Goal: Complete application form

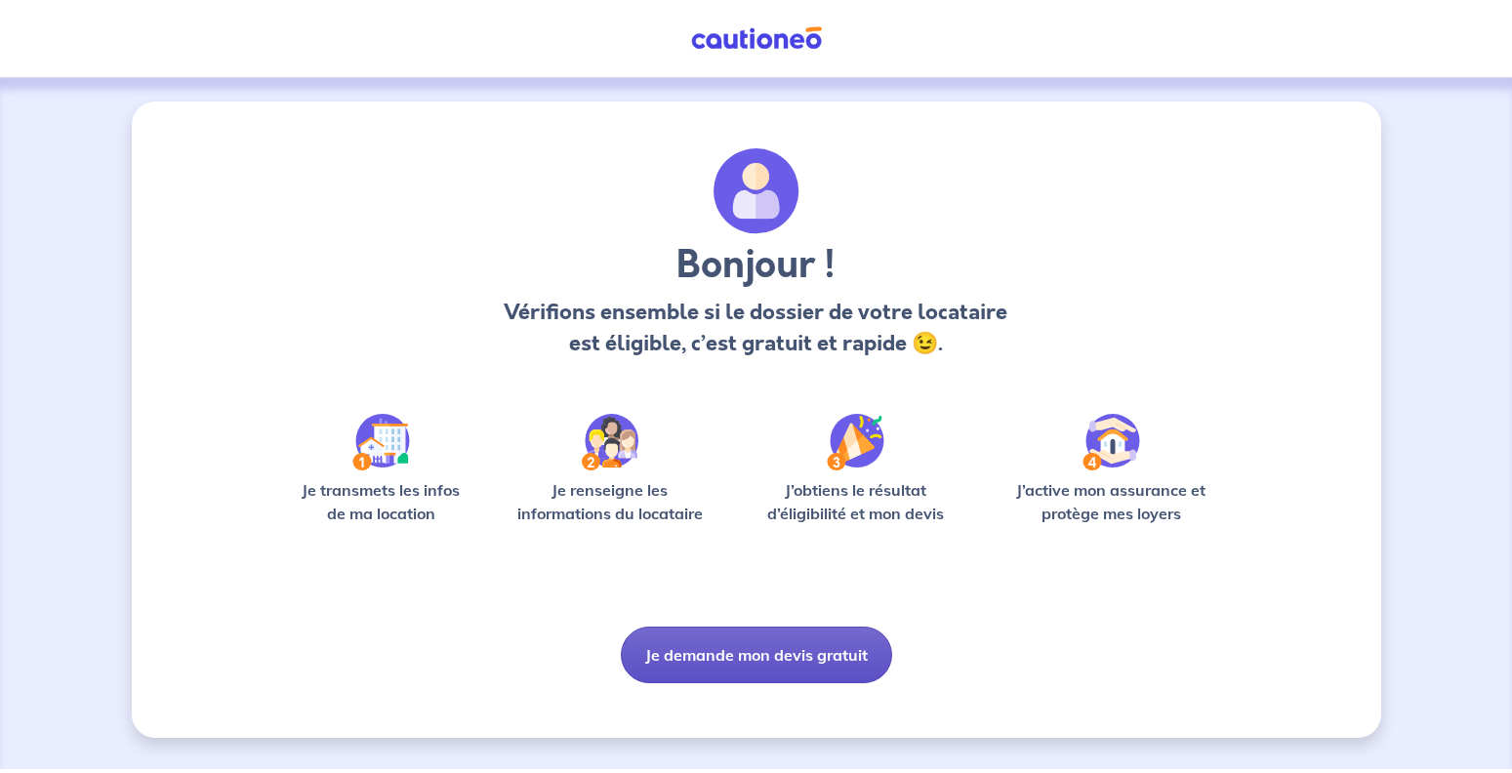
click at [745, 655] on button "Je demande mon devis gratuit" at bounding box center [756, 655] width 271 height 57
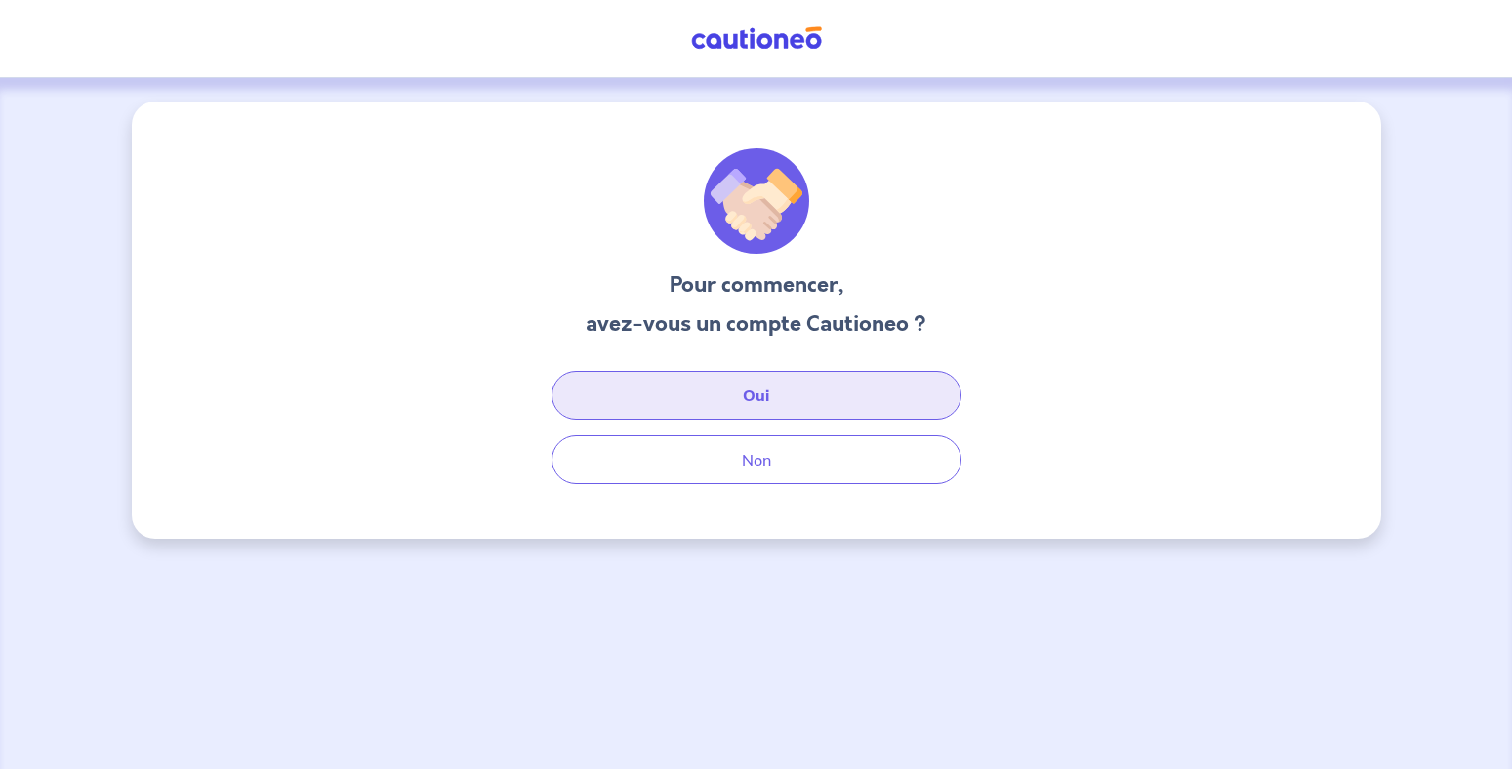
click at [739, 412] on button "Oui" at bounding box center [757, 395] width 410 height 49
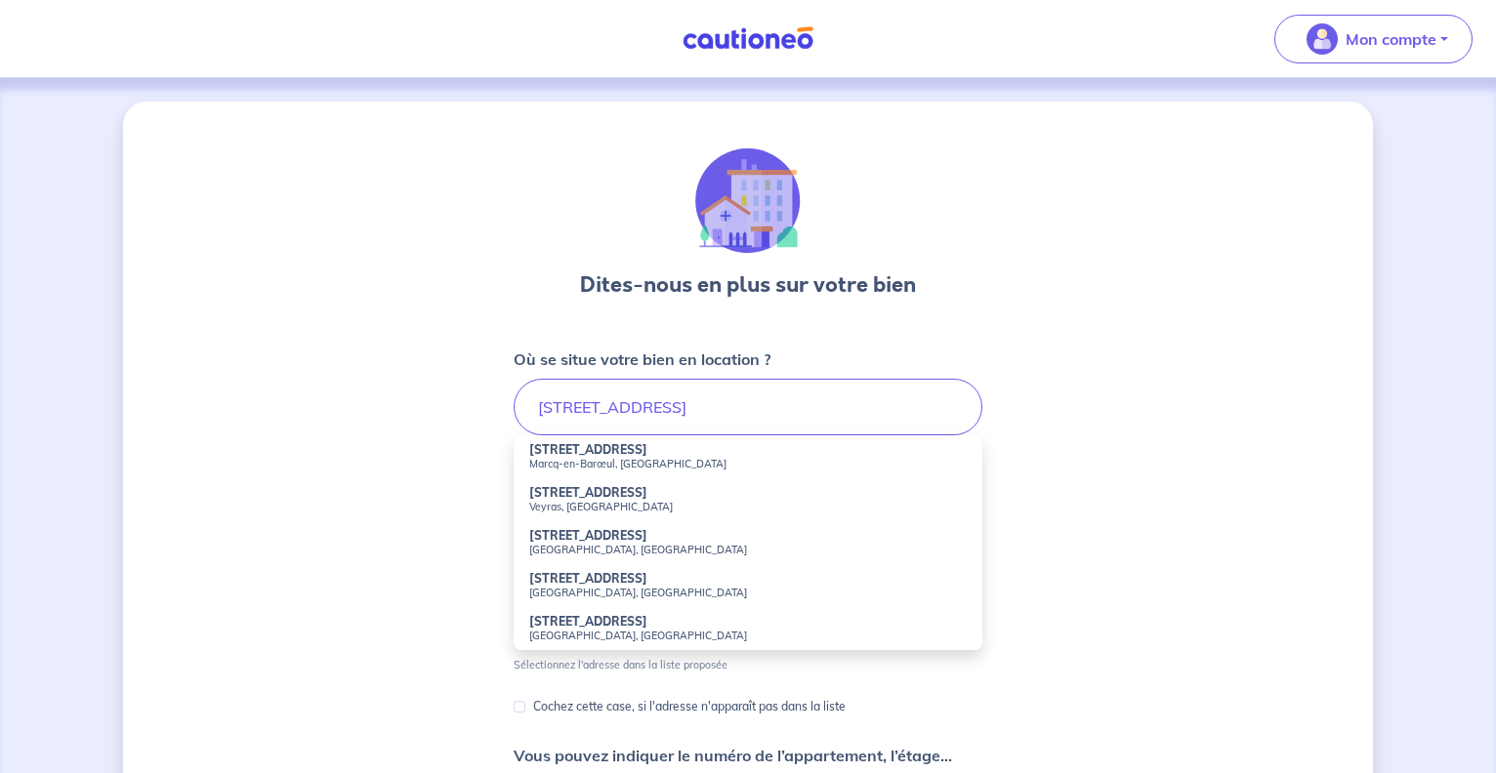
click at [659, 470] on small "Marcq-en-Barœul, [GEOGRAPHIC_DATA]" at bounding box center [747, 464] width 437 height 14
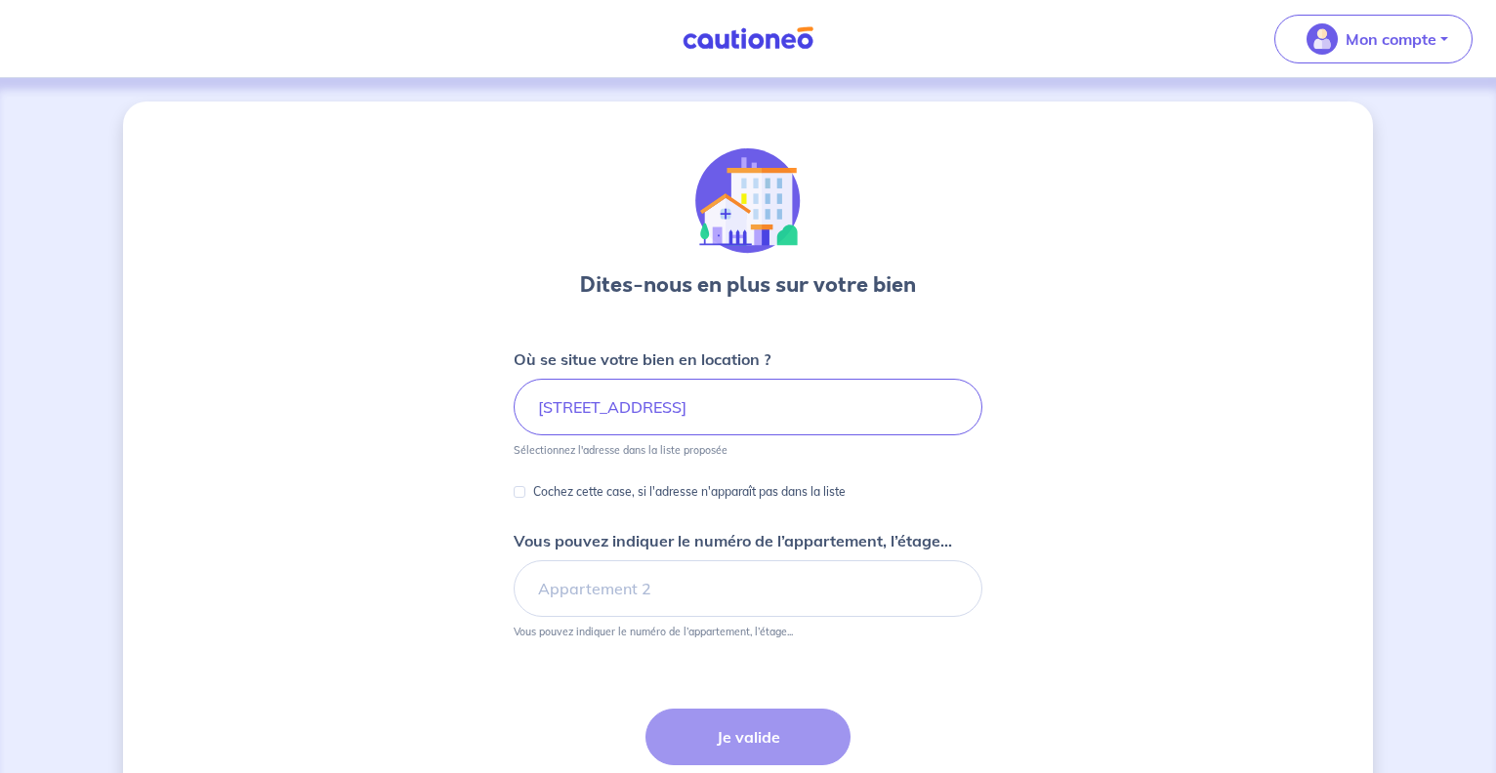
type input "[STREET_ADDRESS]"
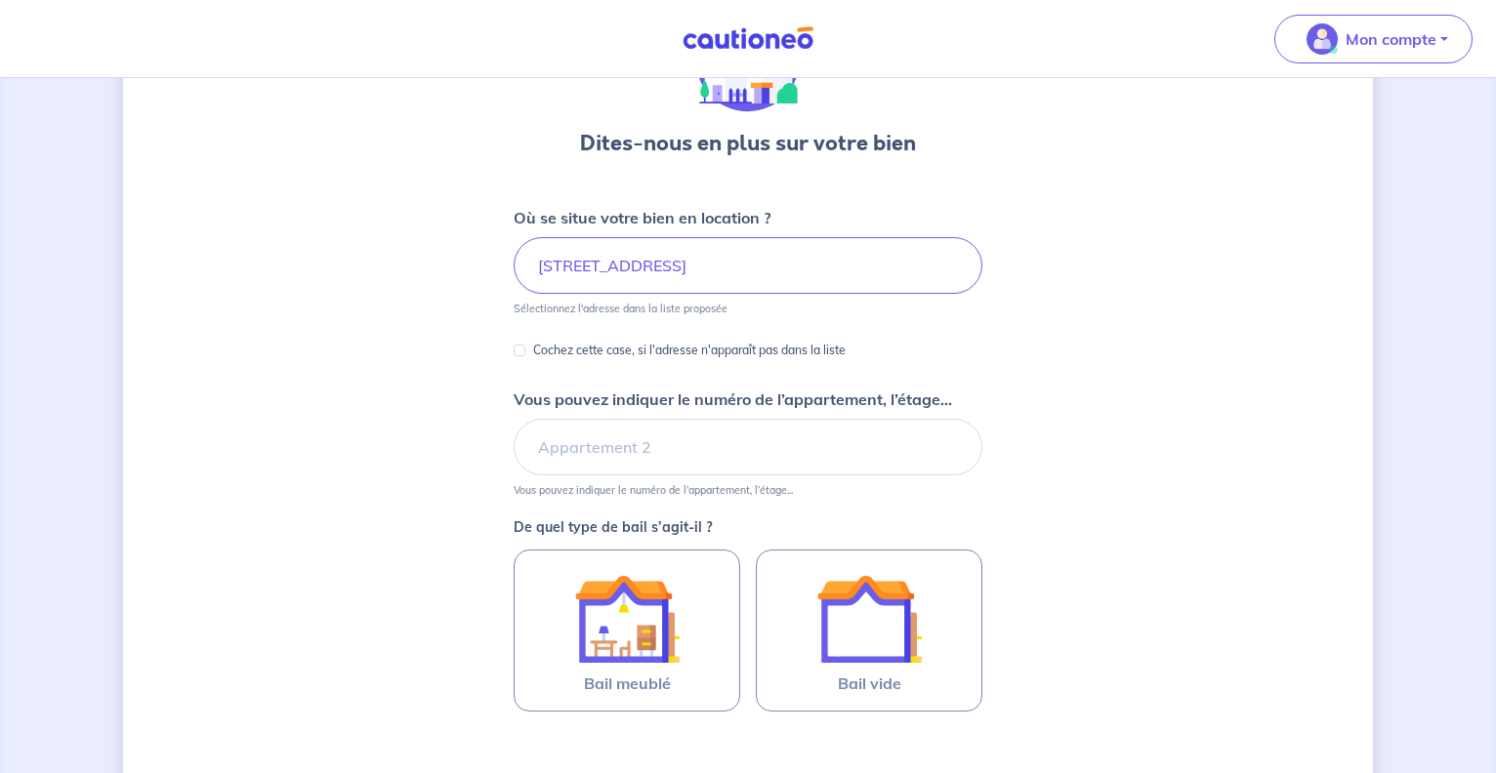
scroll to position [199, 0]
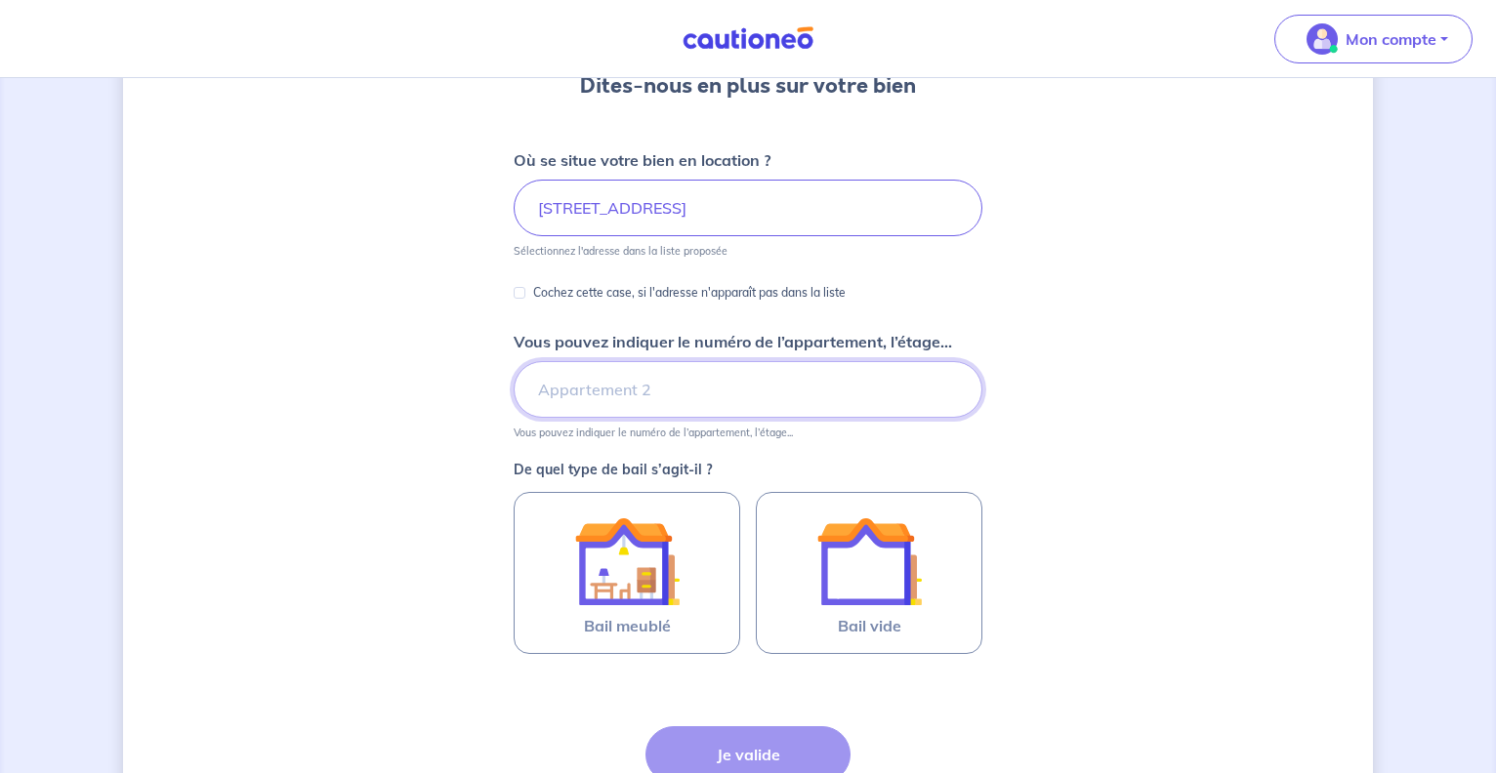
click at [607, 398] on input "Vous pouvez indiquer le numéro de l’appartement, l’étage..." at bounding box center [748, 389] width 469 height 57
type input "1er etage"
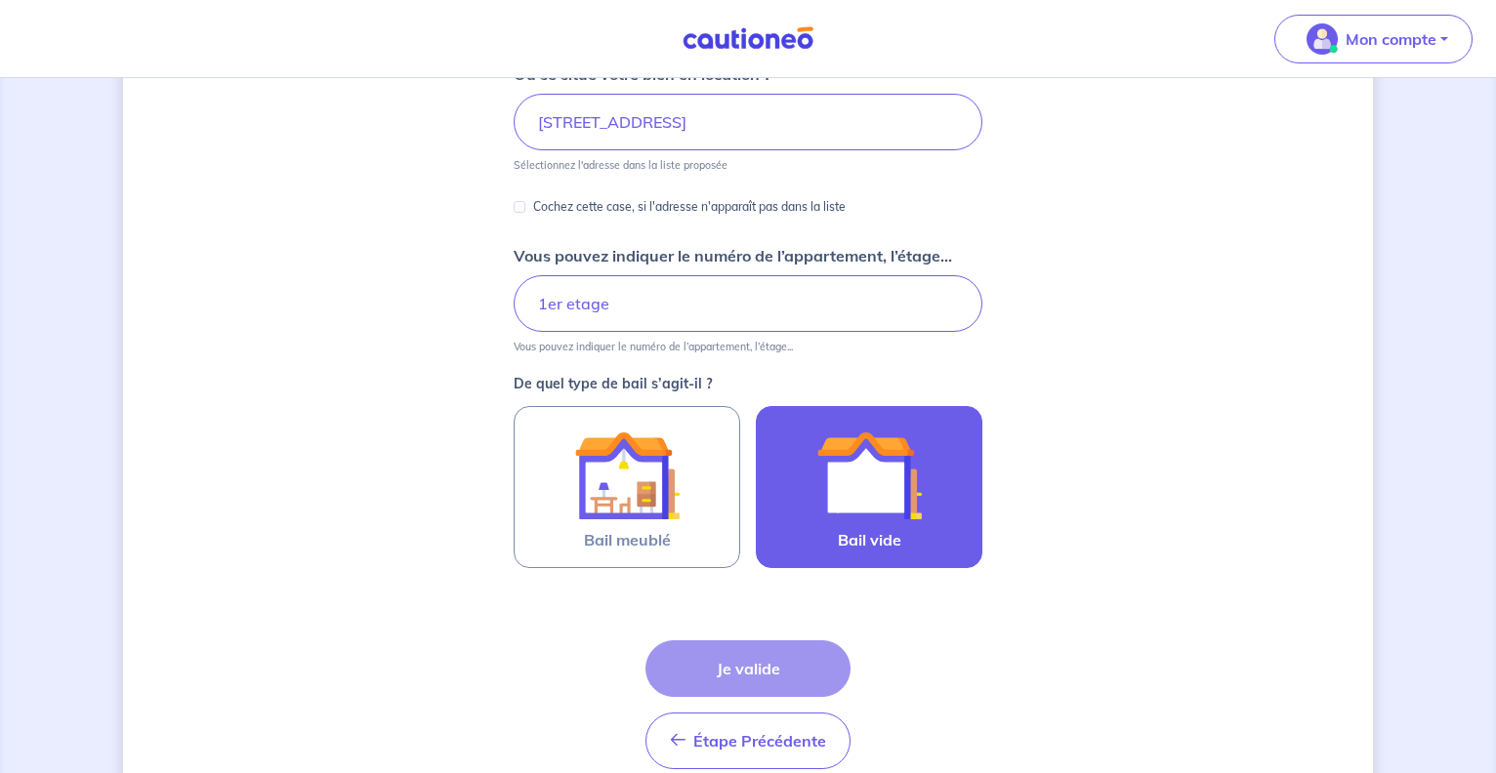
scroll to position [375, 0]
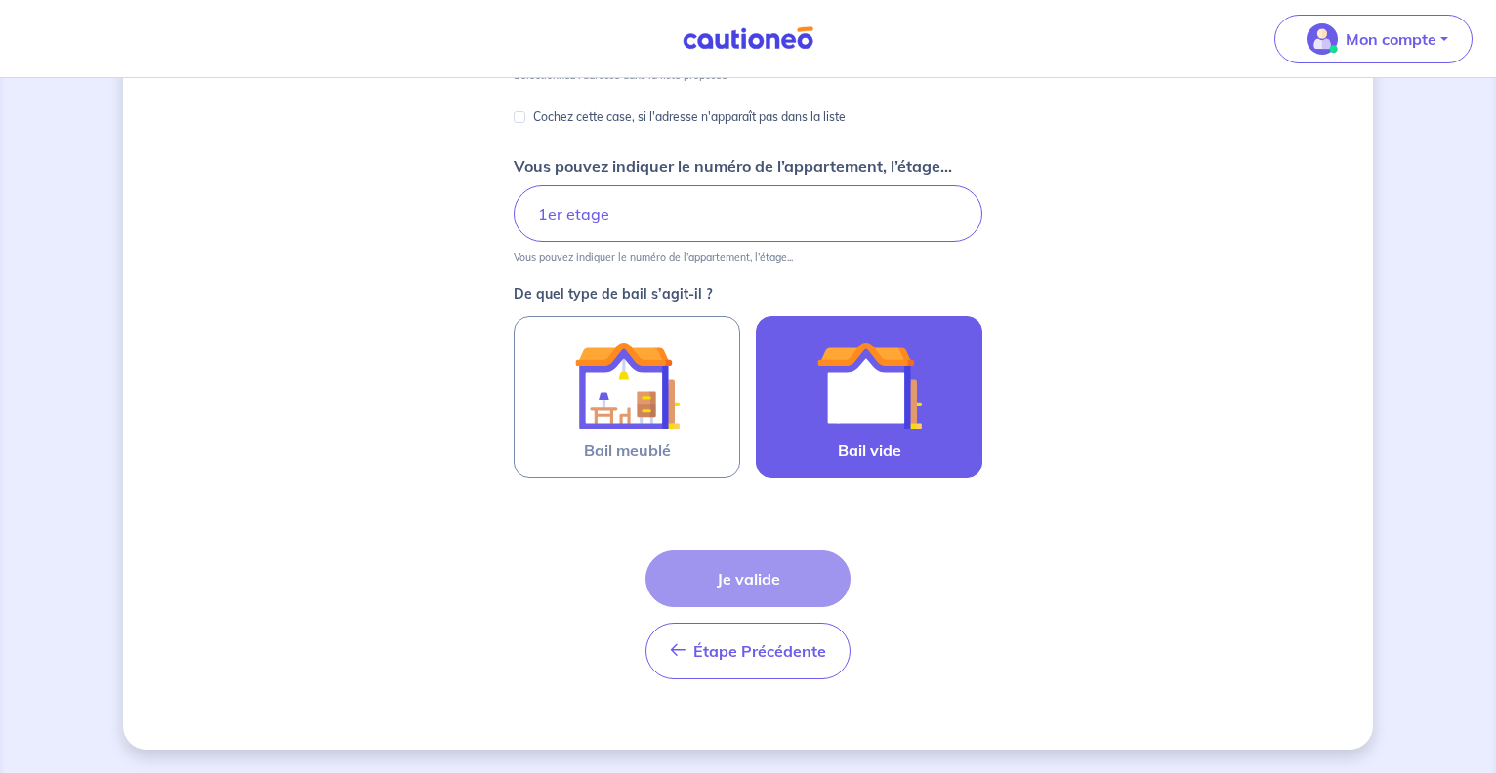
click at [897, 408] on img at bounding box center [868, 385] width 105 height 105
click at [0, 0] on input "Bail vide" at bounding box center [0, 0] width 0 height 0
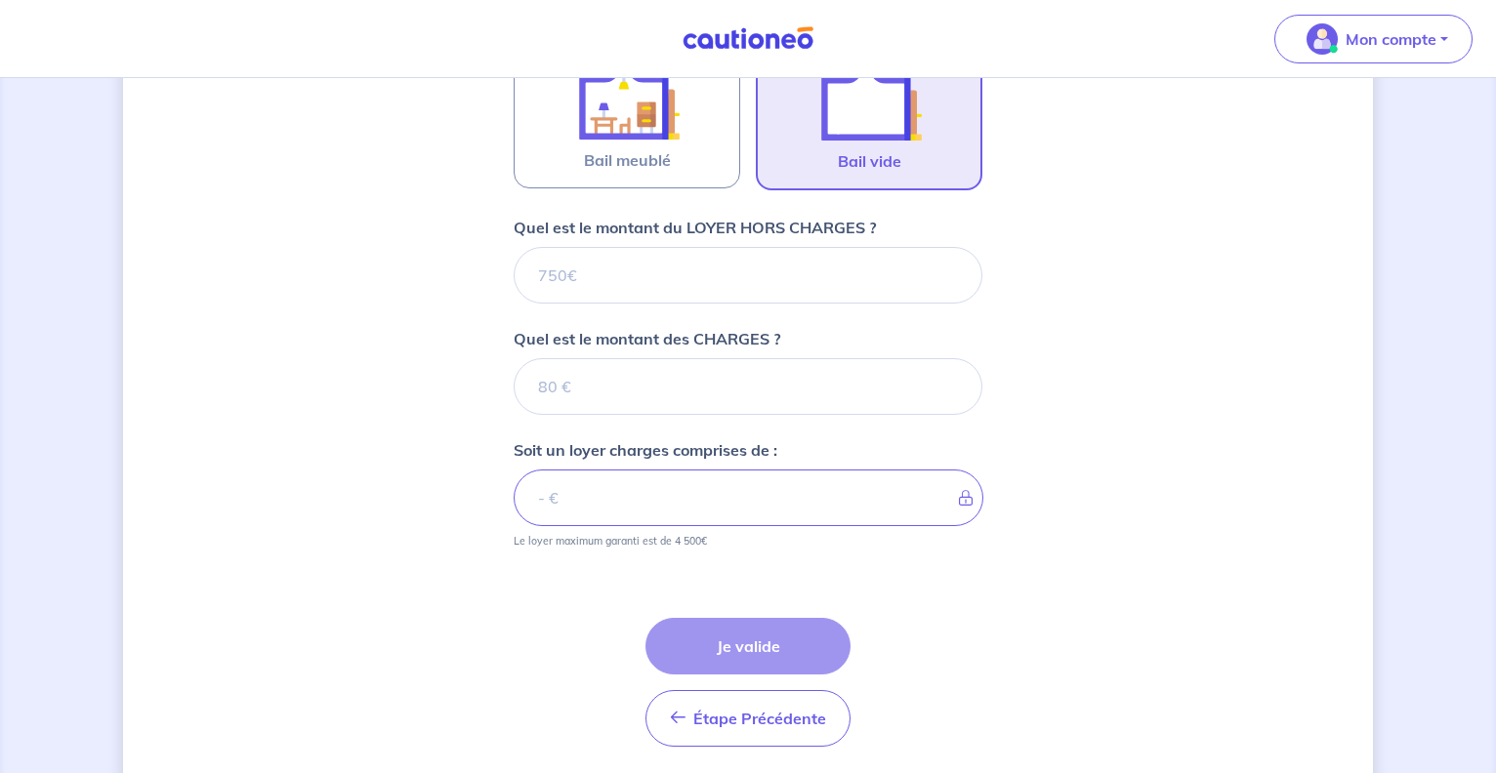
scroll to position [703, 0]
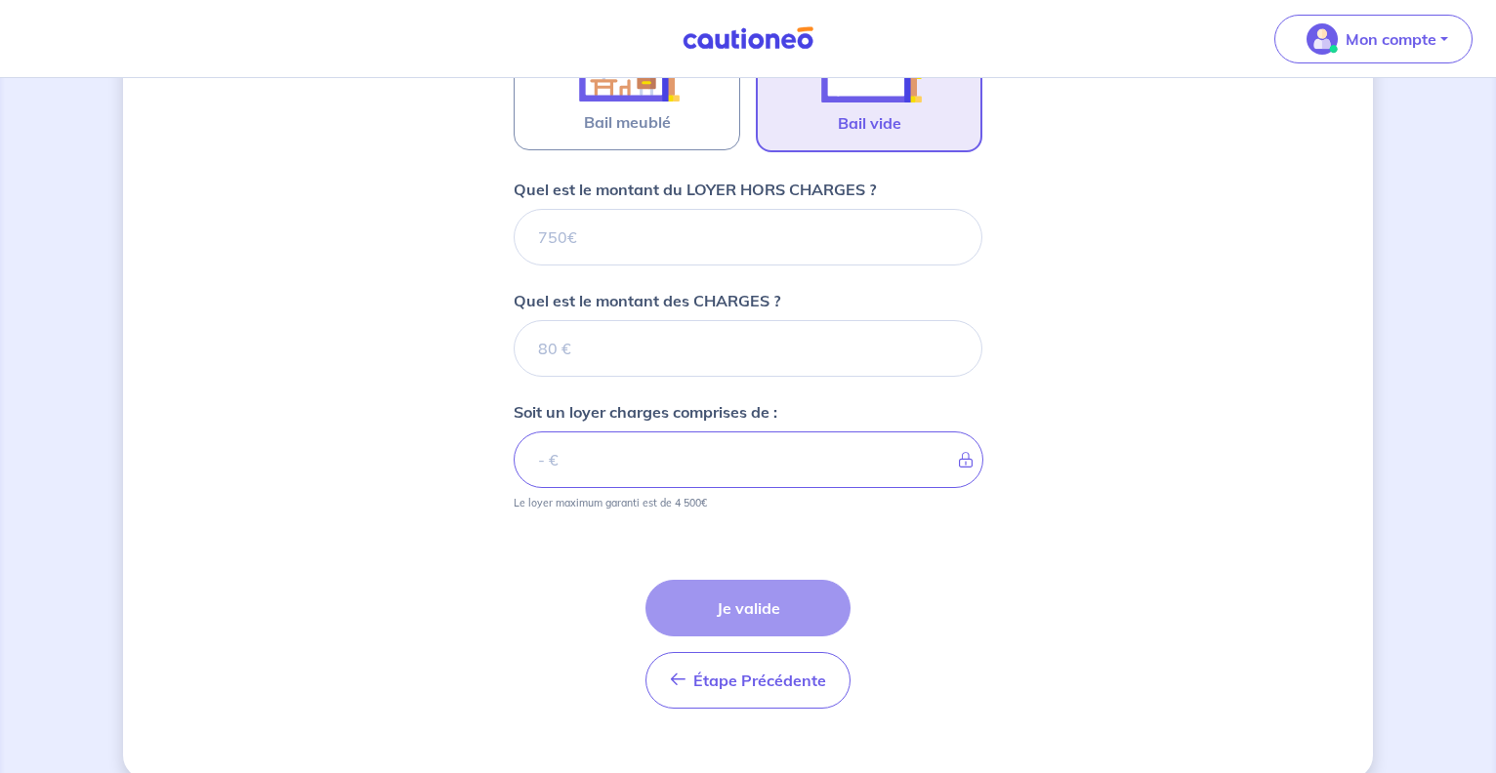
click at [725, 566] on div "Étape Précédente Précédent Je valide Je valide" at bounding box center [748, 621] width 469 height 176
click at [585, 236] on input "Quel est le montant du LOYER HORS CHARGES ?" at bounding box center [748, 237] width 469 height 57
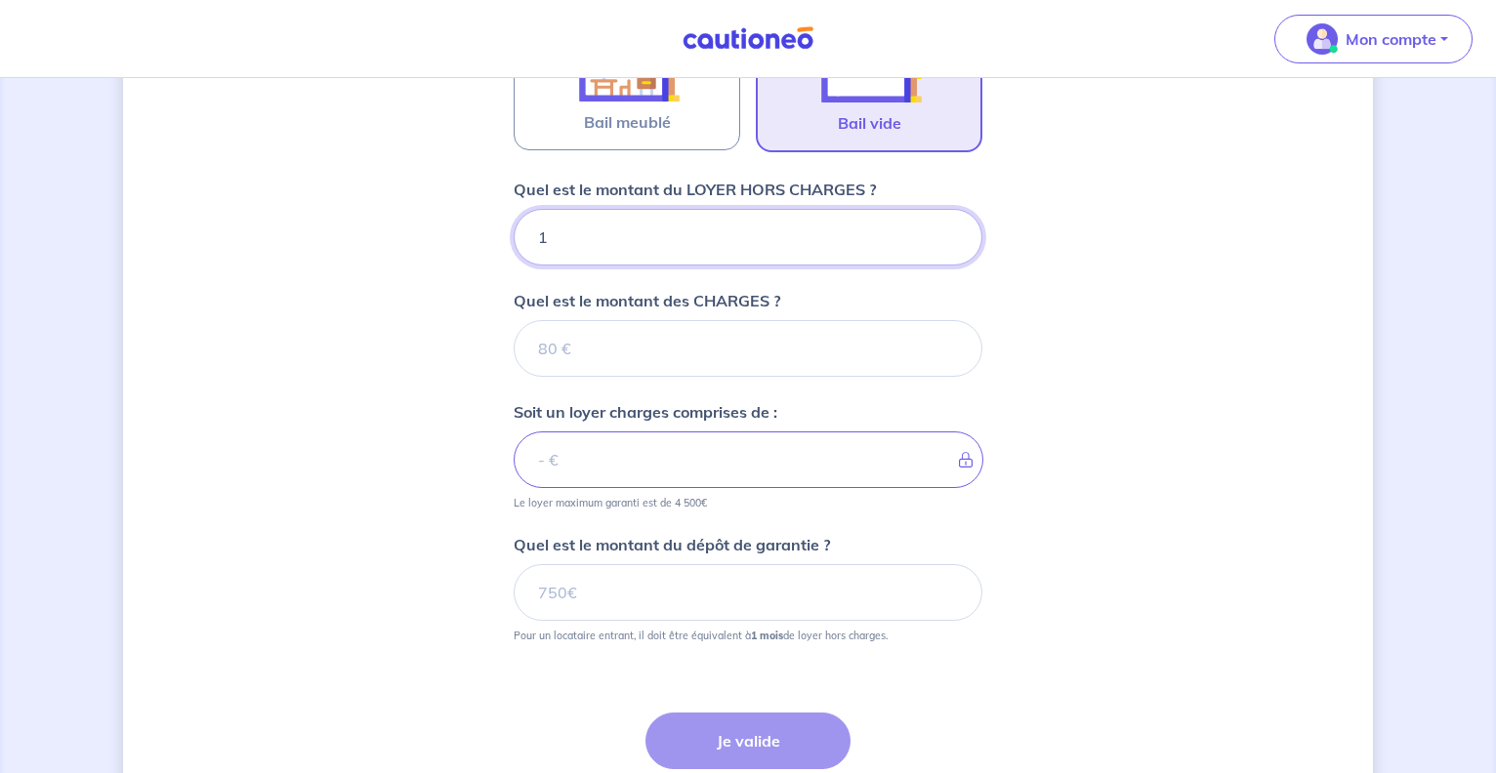
type input "11"
type input "1160"
type input "230"
type input "1162"
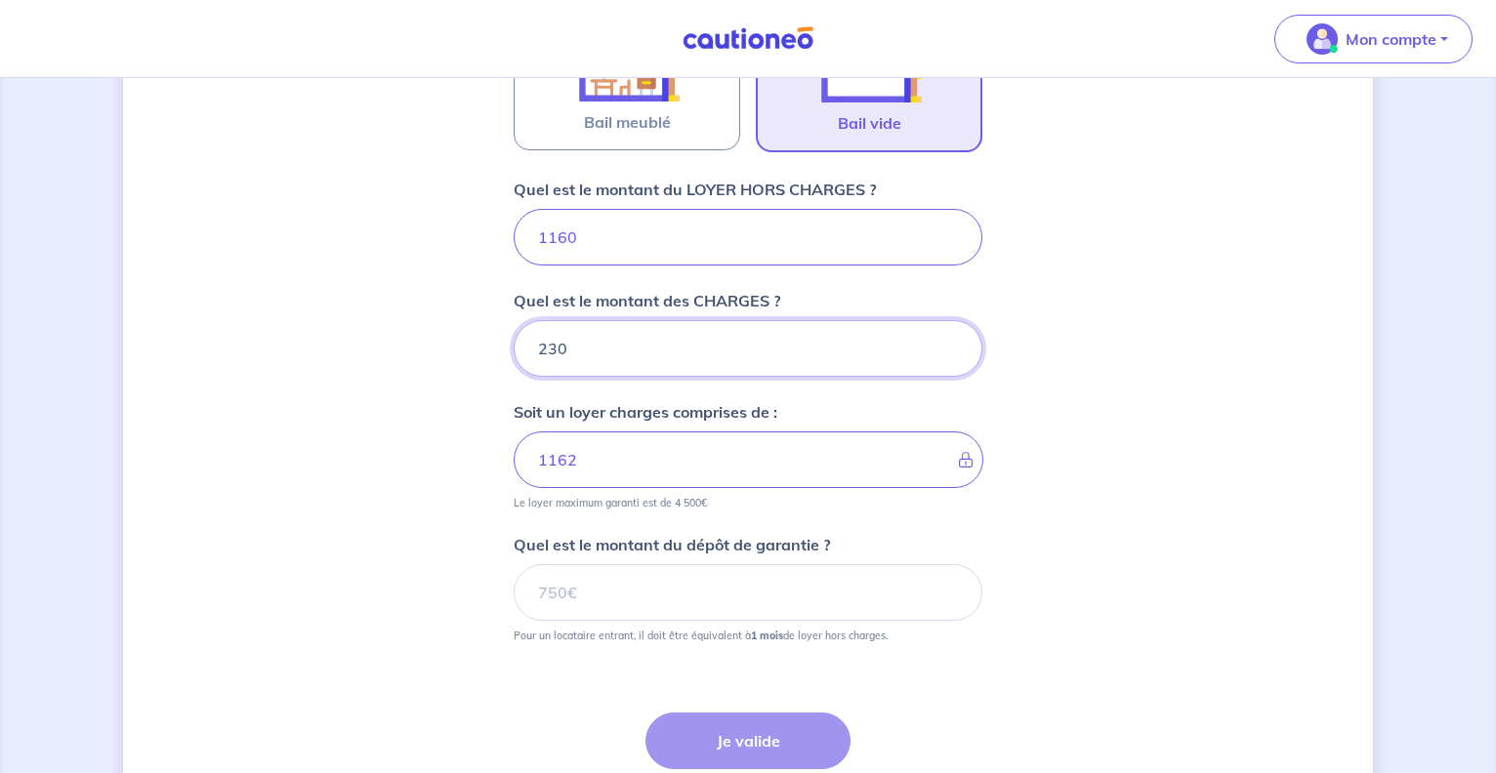
type input "230"
type input "1390"
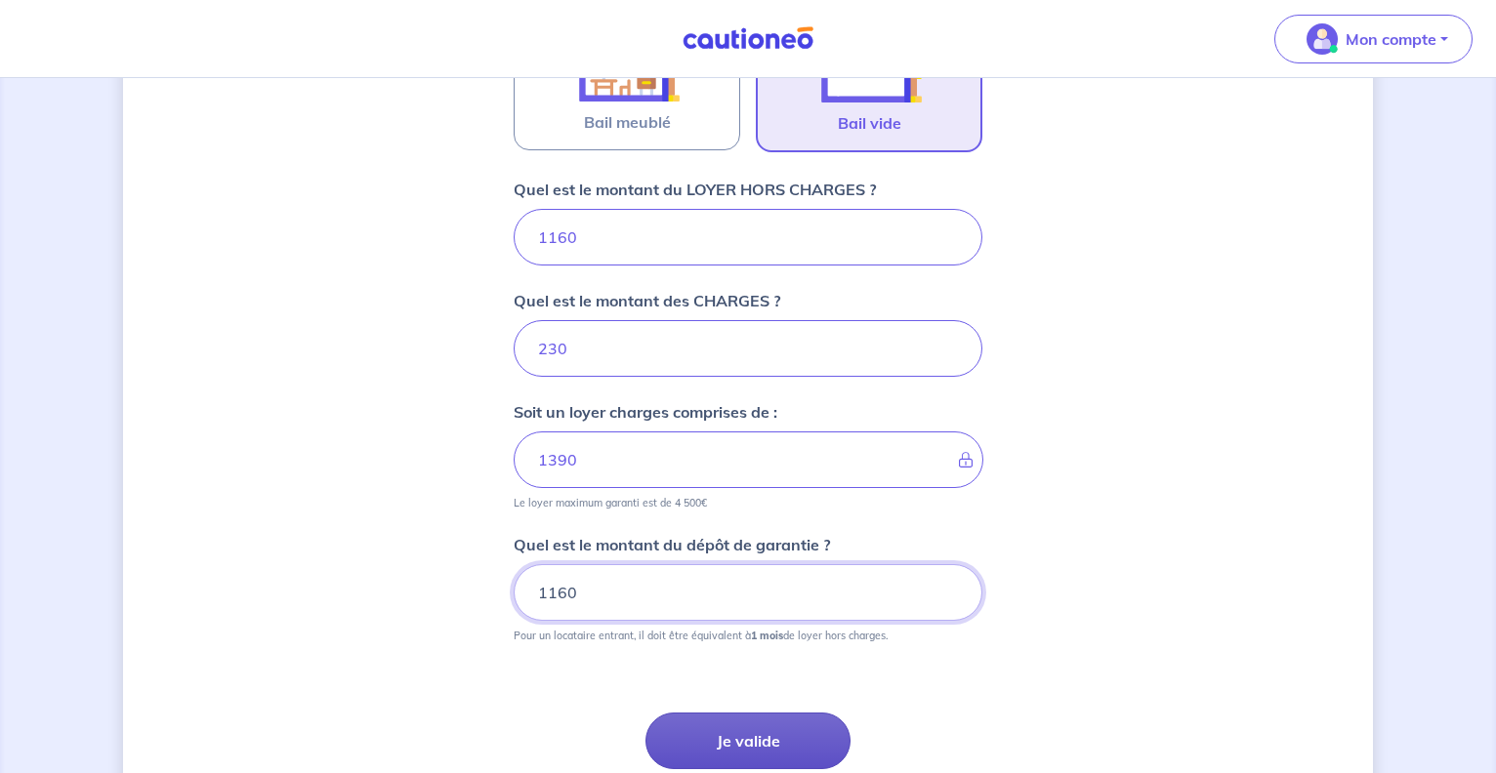
type input "1160"
click at [758, 748] on button "Je valide" at bounding box center [747, 741] width 205 height 57
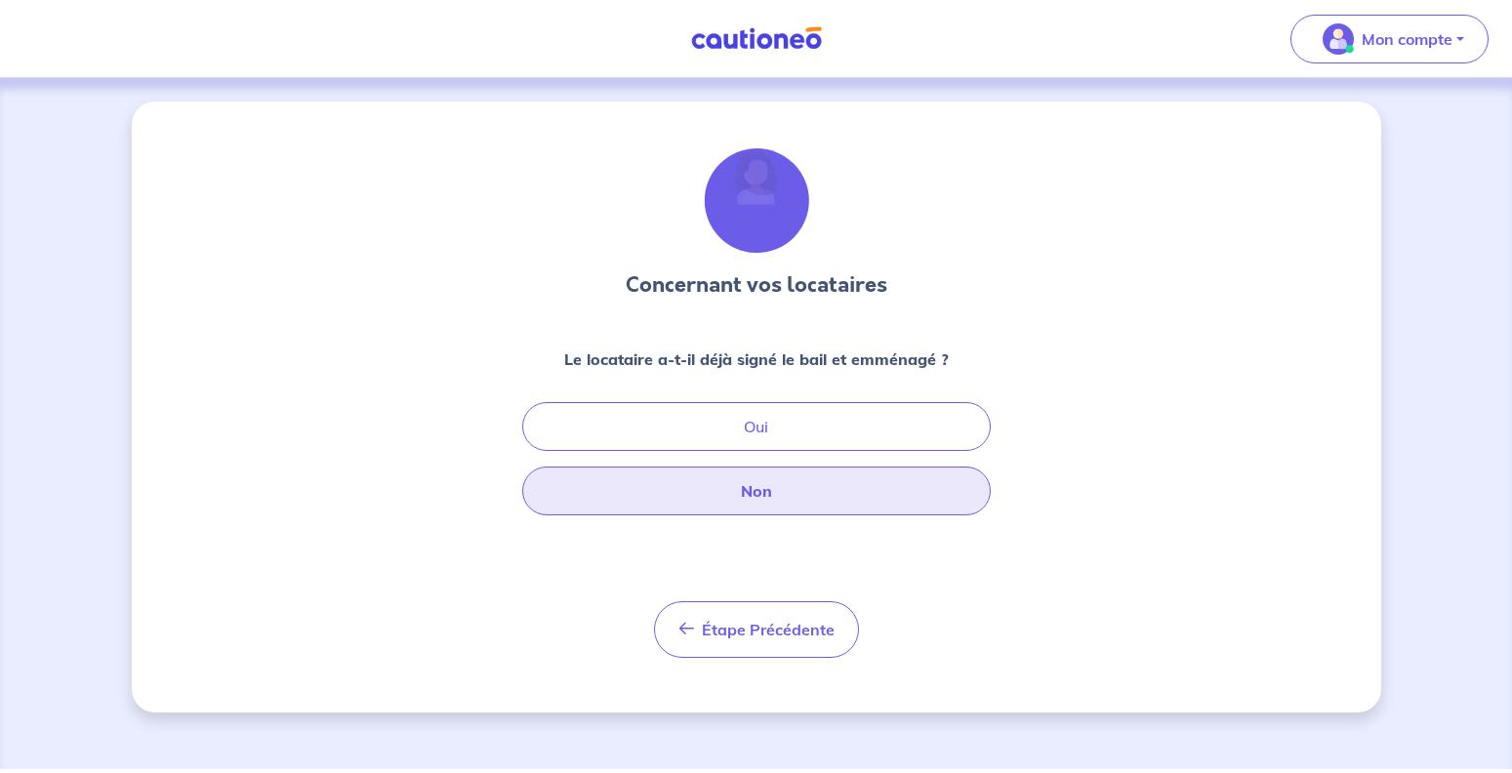
click at [745, 473] on button "Non" at bounding box center [756, 491] width 469 height 49
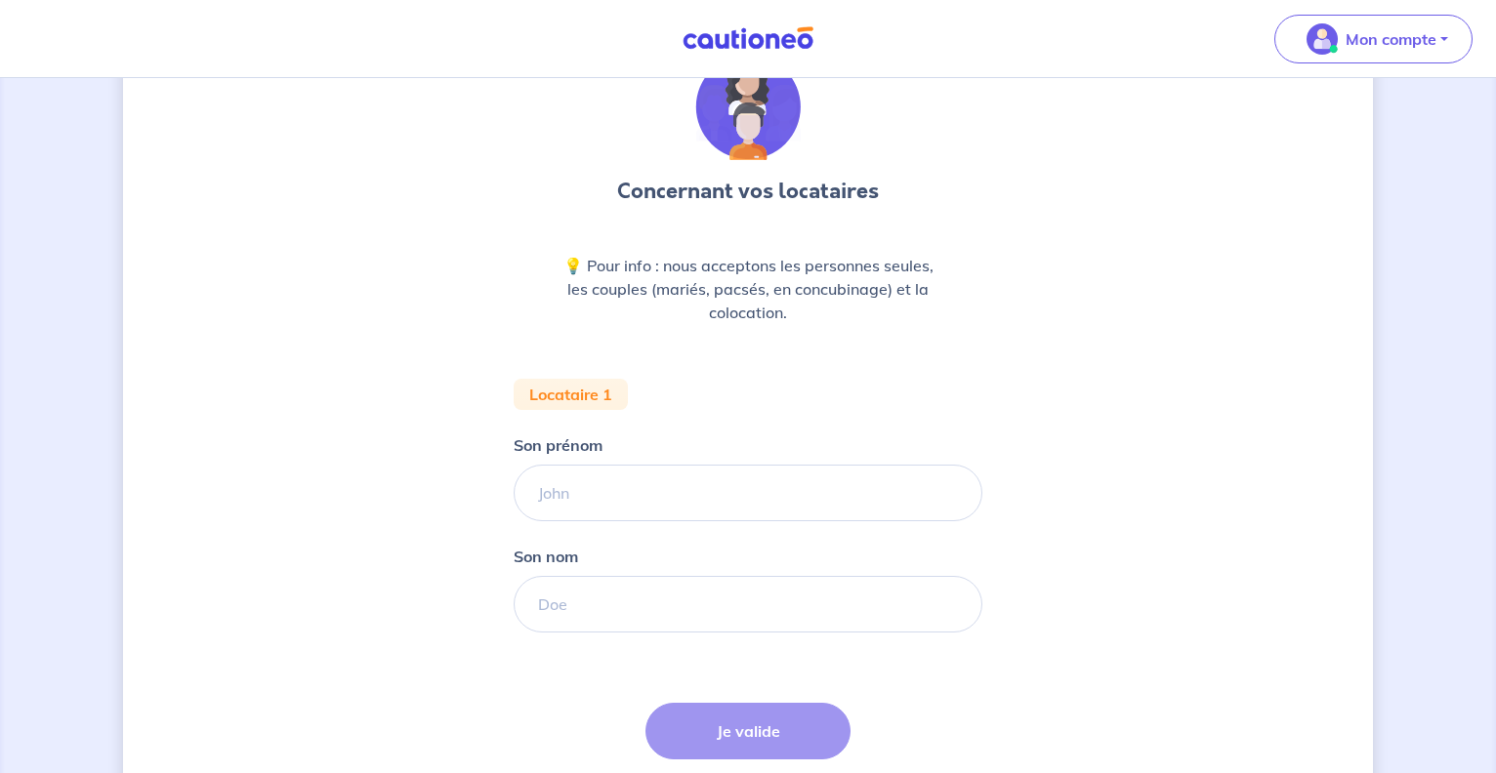
scroll to position [246, 0]
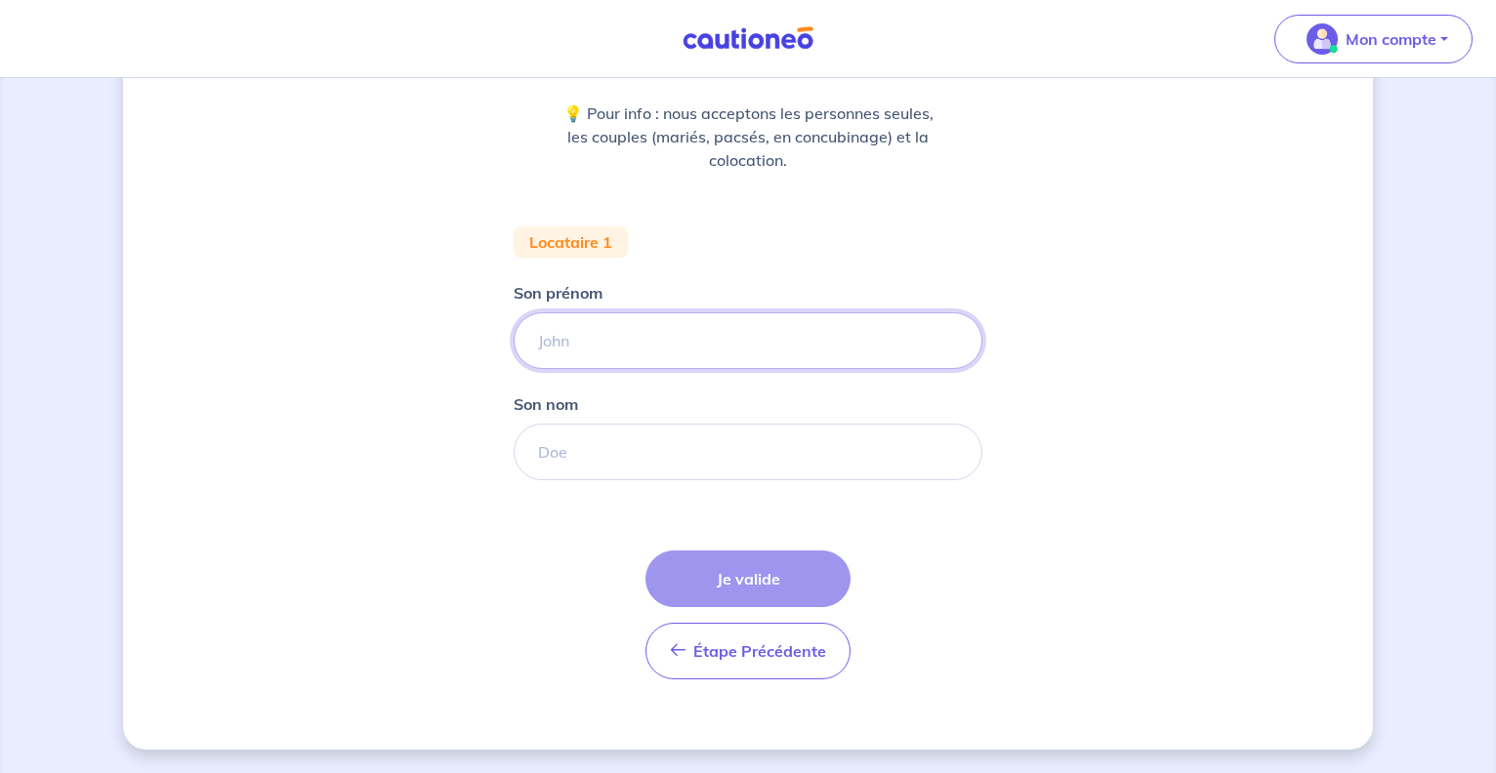
click at [605, 345] on input "Son prénom" at bounding box center [748, 340] width 469 height 57
type input "elise"
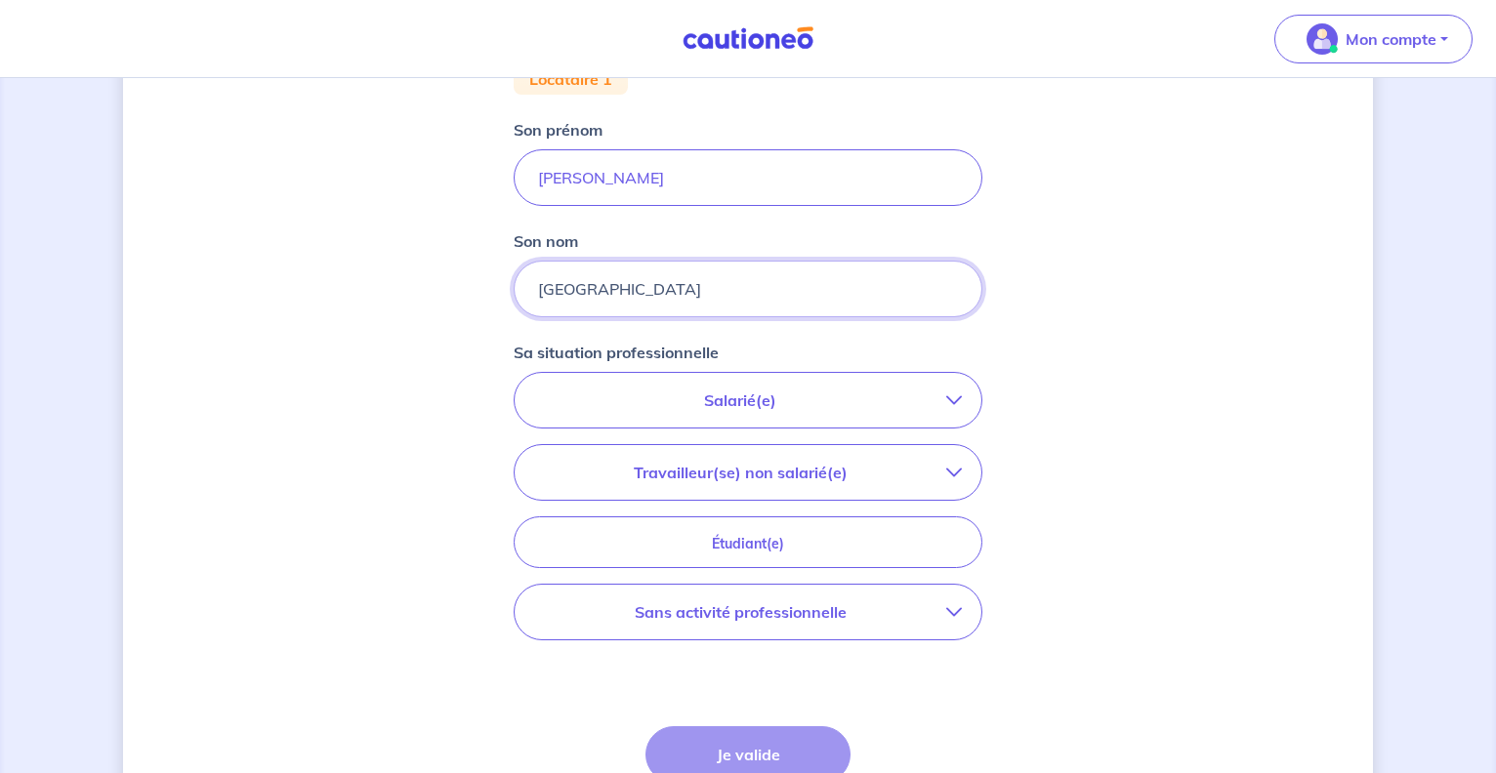
scroll to position [445, 0]
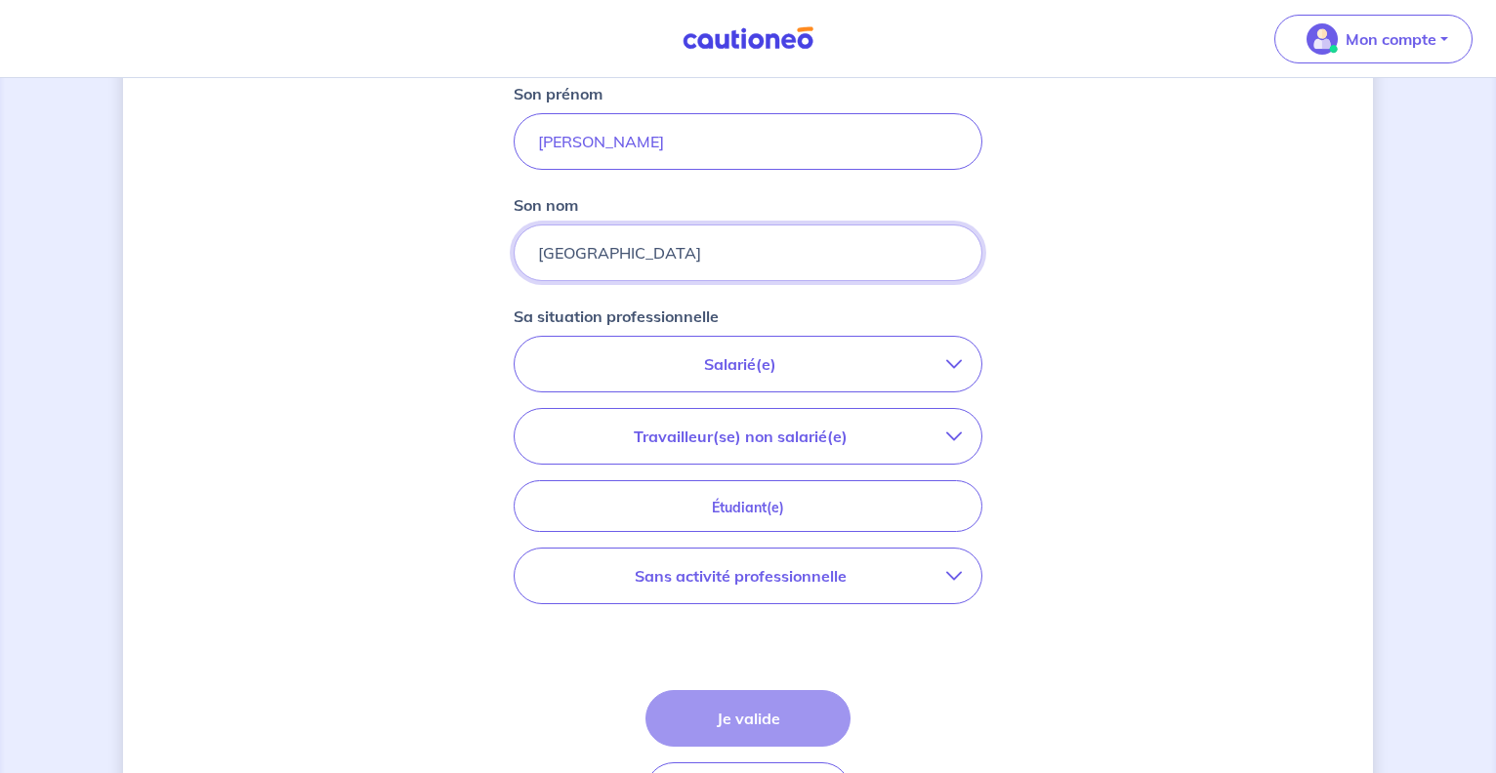
type input "boulogne"
click at [778, 377] on button "Salarié(e)" at bounding box center [747, 364] width 467 height 55
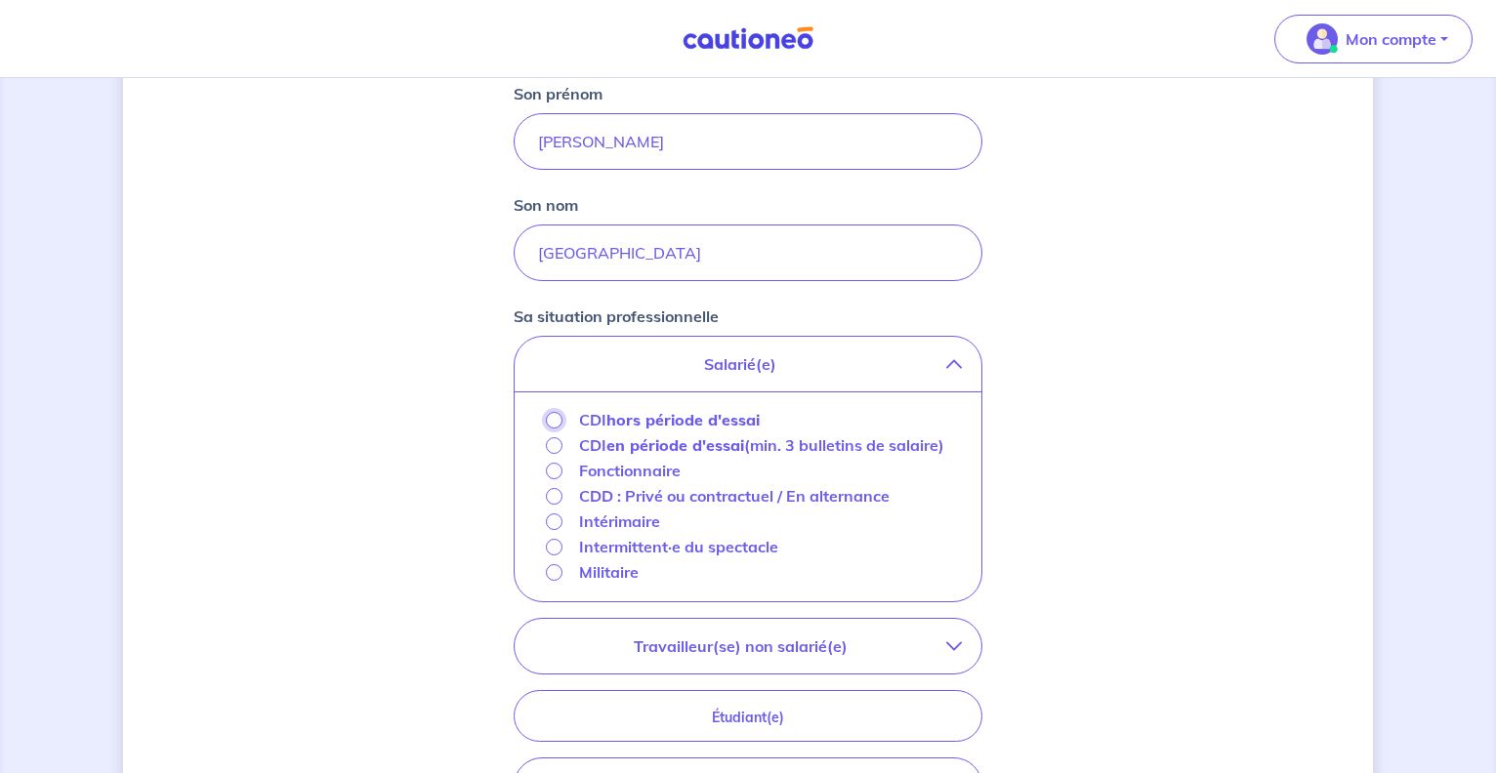
click at [555, 421] on input "CDI hors période d'essai" at bounding box center [554, 420] width 17 height 17
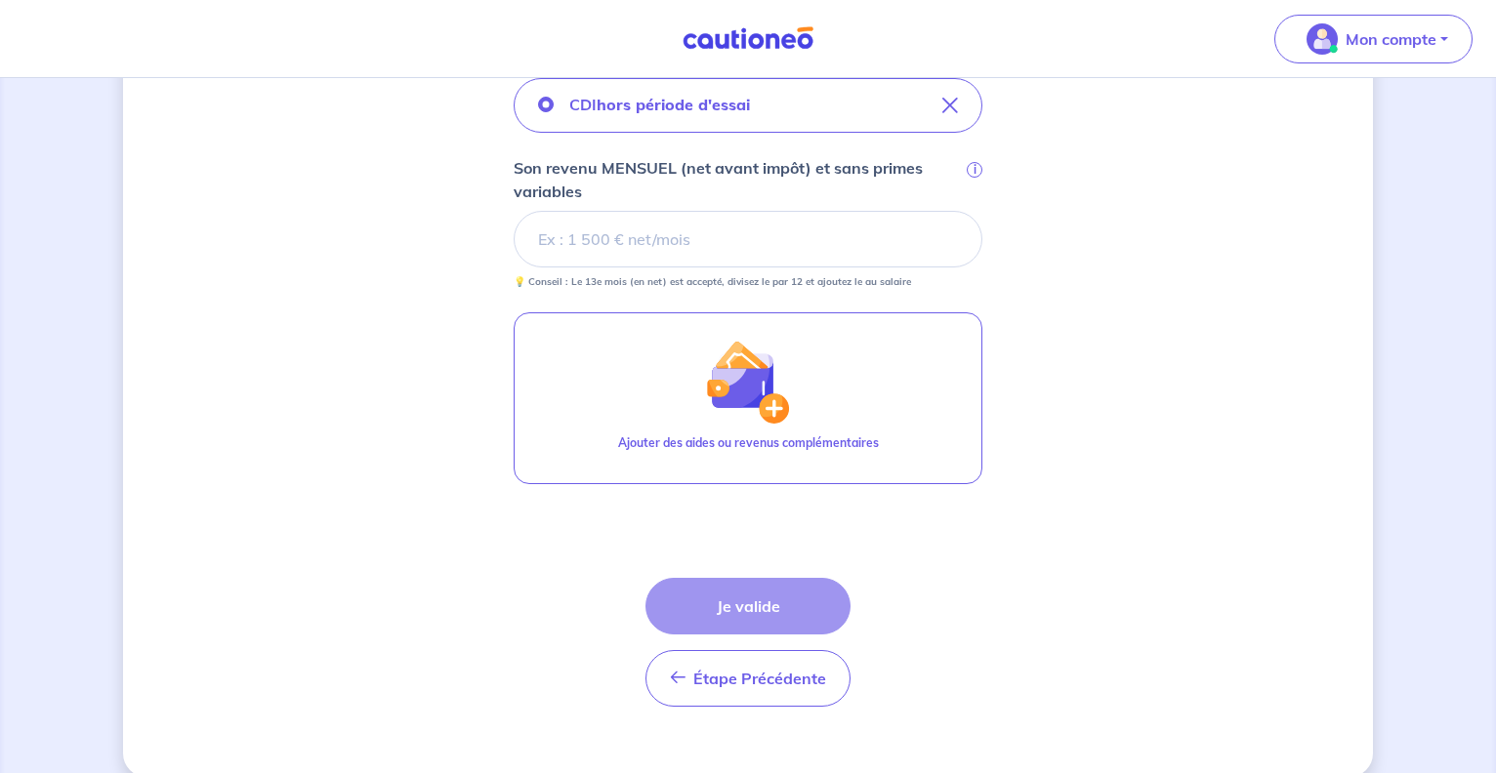
scroll to position [730, 0]
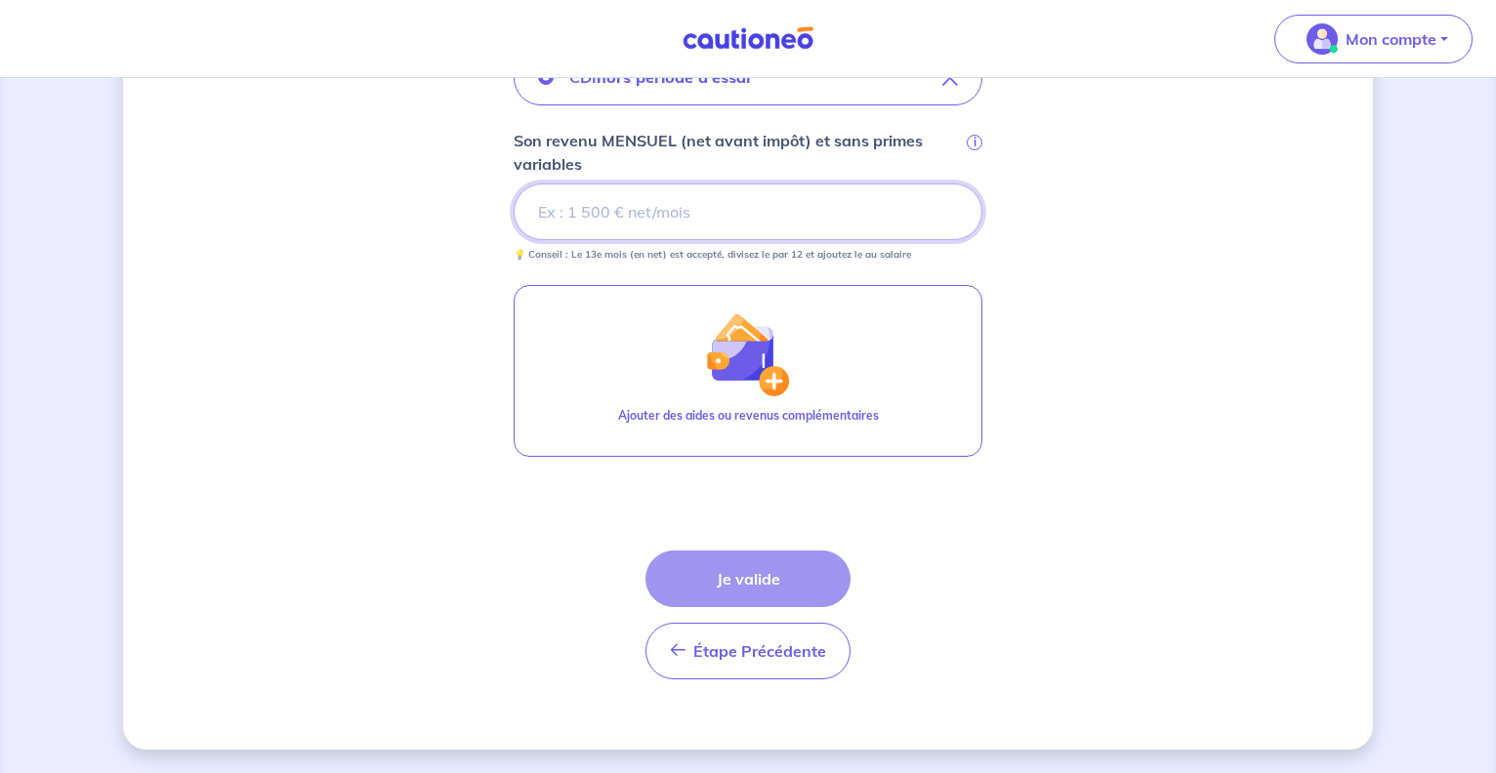
click at [633, 216] on input "Son revenu MENSUEL (net avant impôt) et sans primes variables i" at bounding box center [748, 212] width 469 height 57
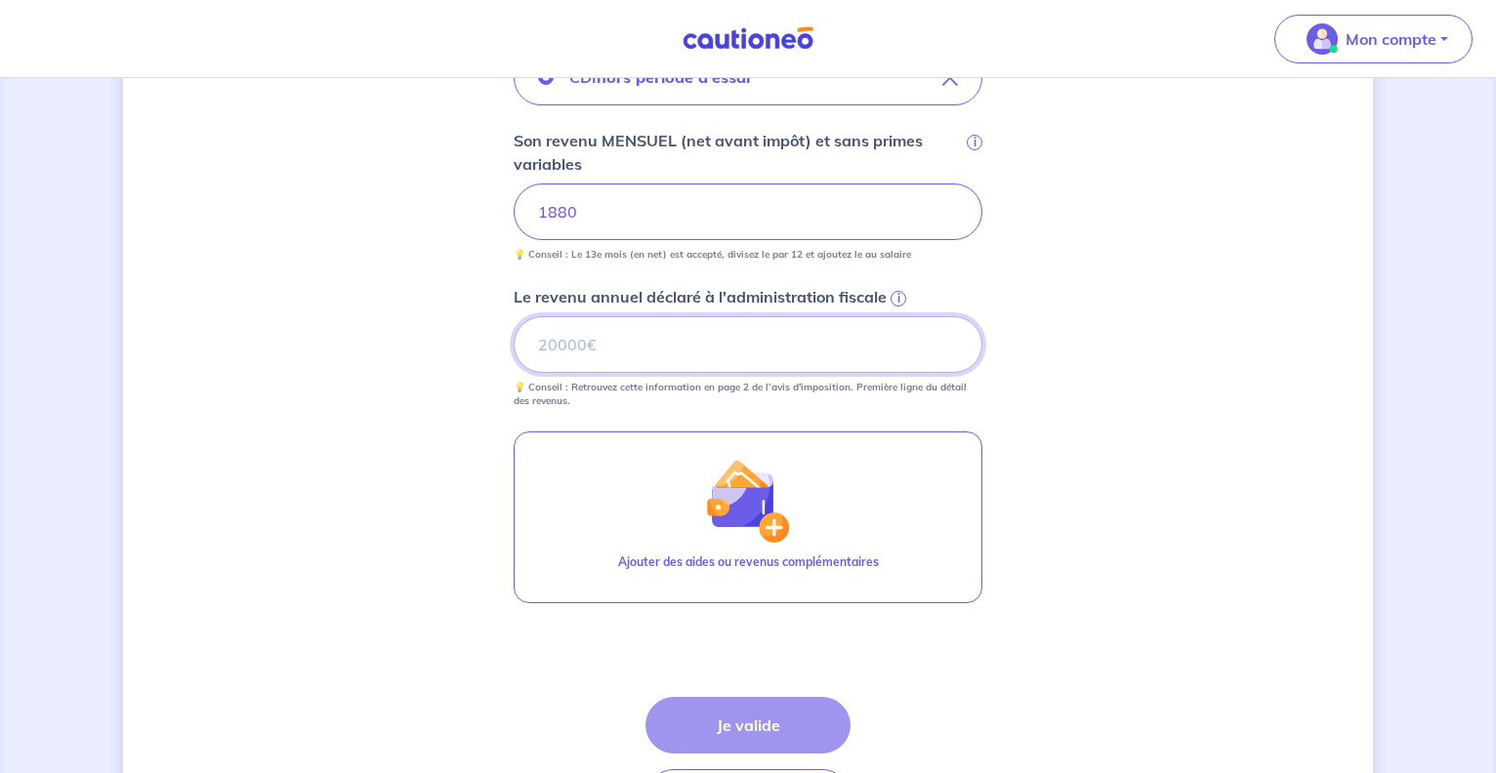
click at [660, 347] on input "Le revenu annuel déclaré à l'administration fiscale i" at bounding box center [748, 344] width 469 height 57
type input "22815"
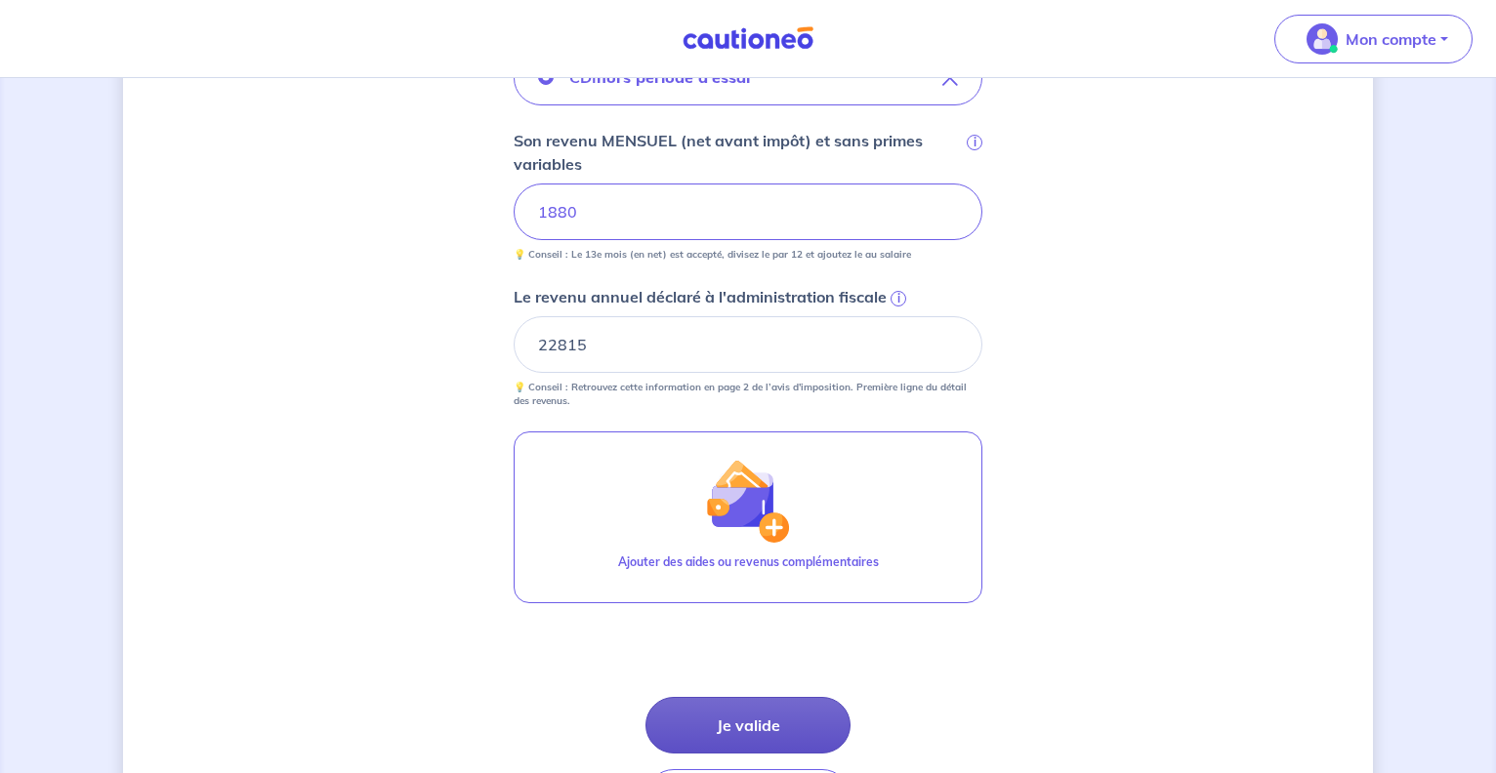
click at [760, 720] on button "Je valide" at bounding box center [747, 725] width 205 height 57
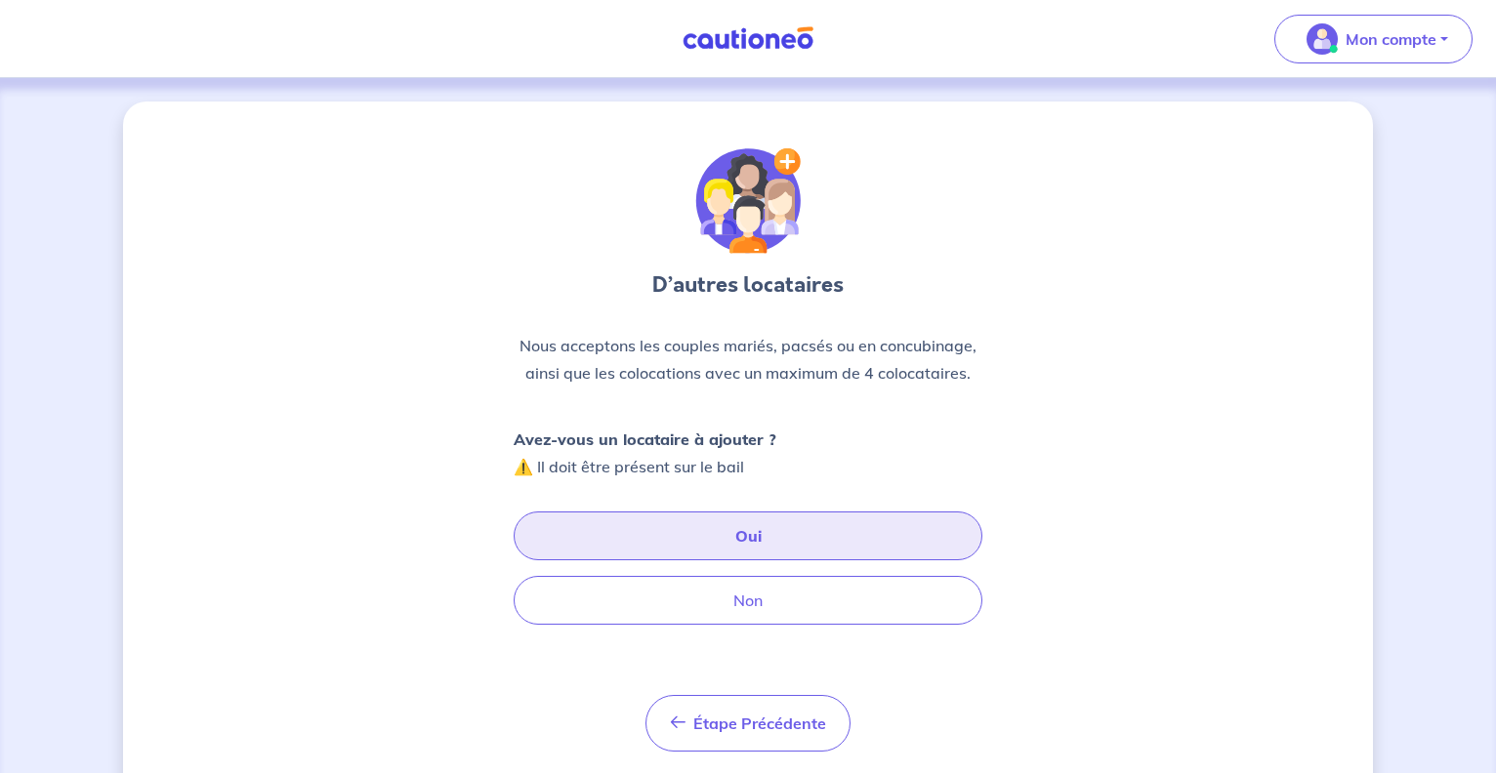
click at [711, 527] on button "Oui" at bounding box center [748, 536] width 469 height 49
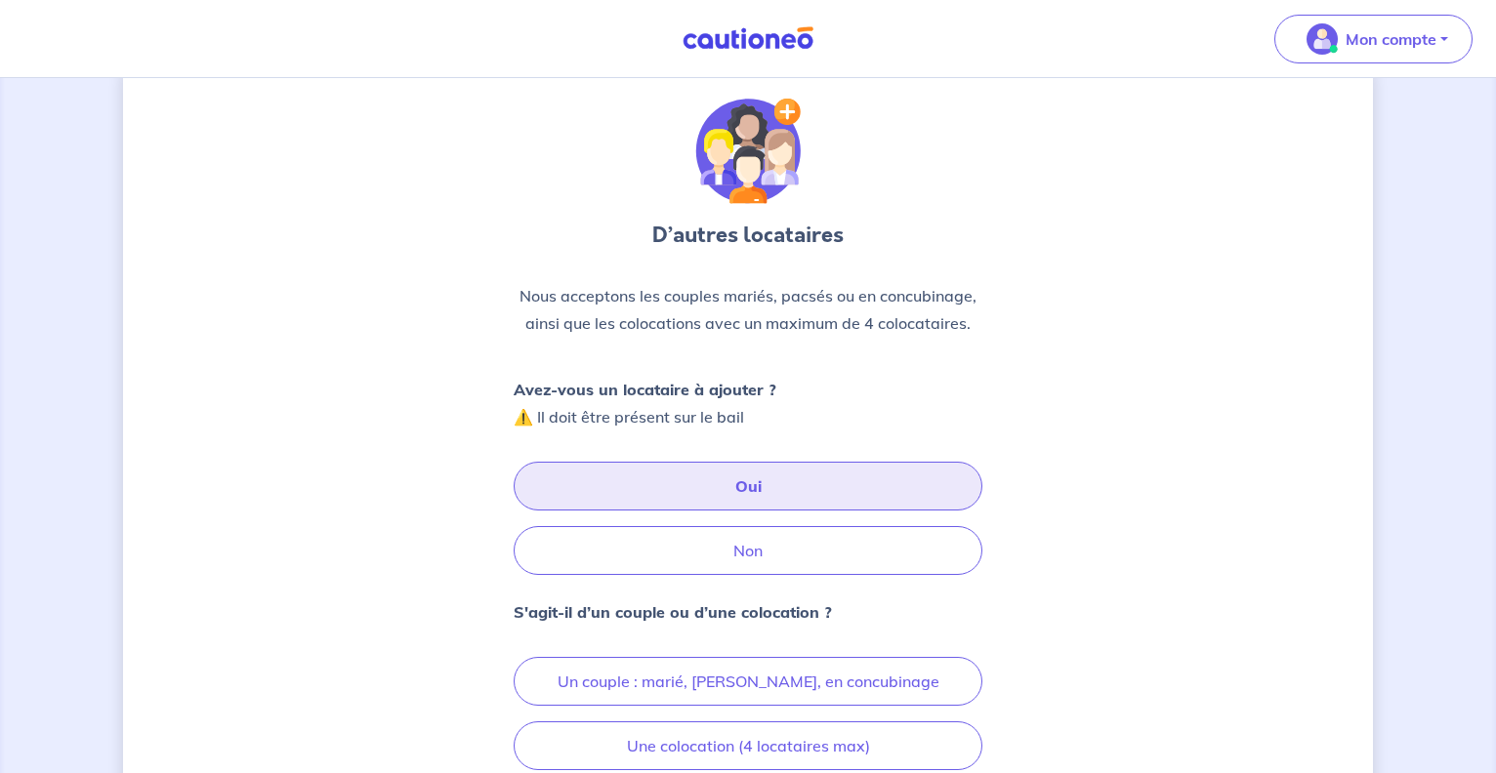
scroll to position [252, 0]
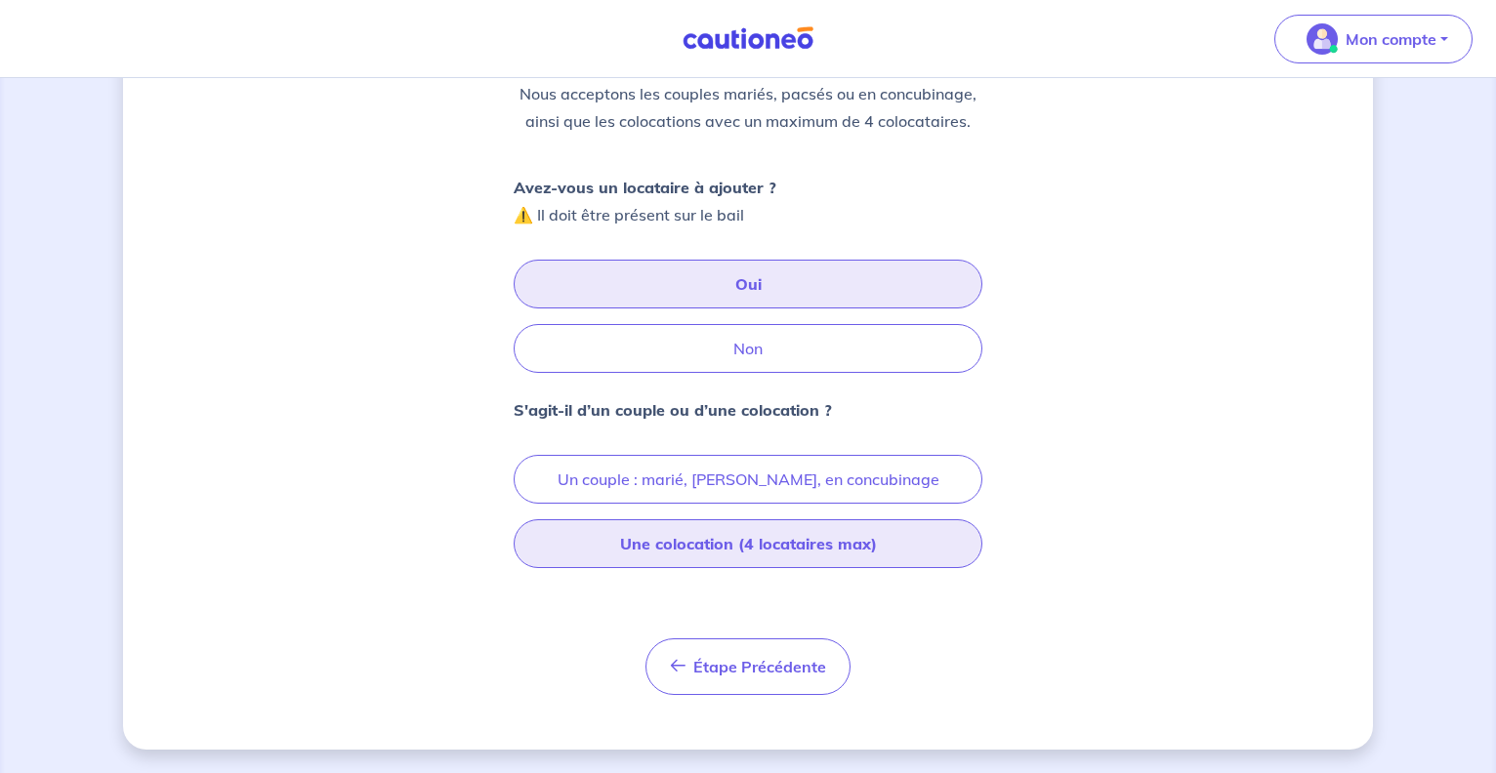
click at [719, 549] on button "Une colocation (4 locataires max)" at bounding box center [748, 543] width 469 height 49
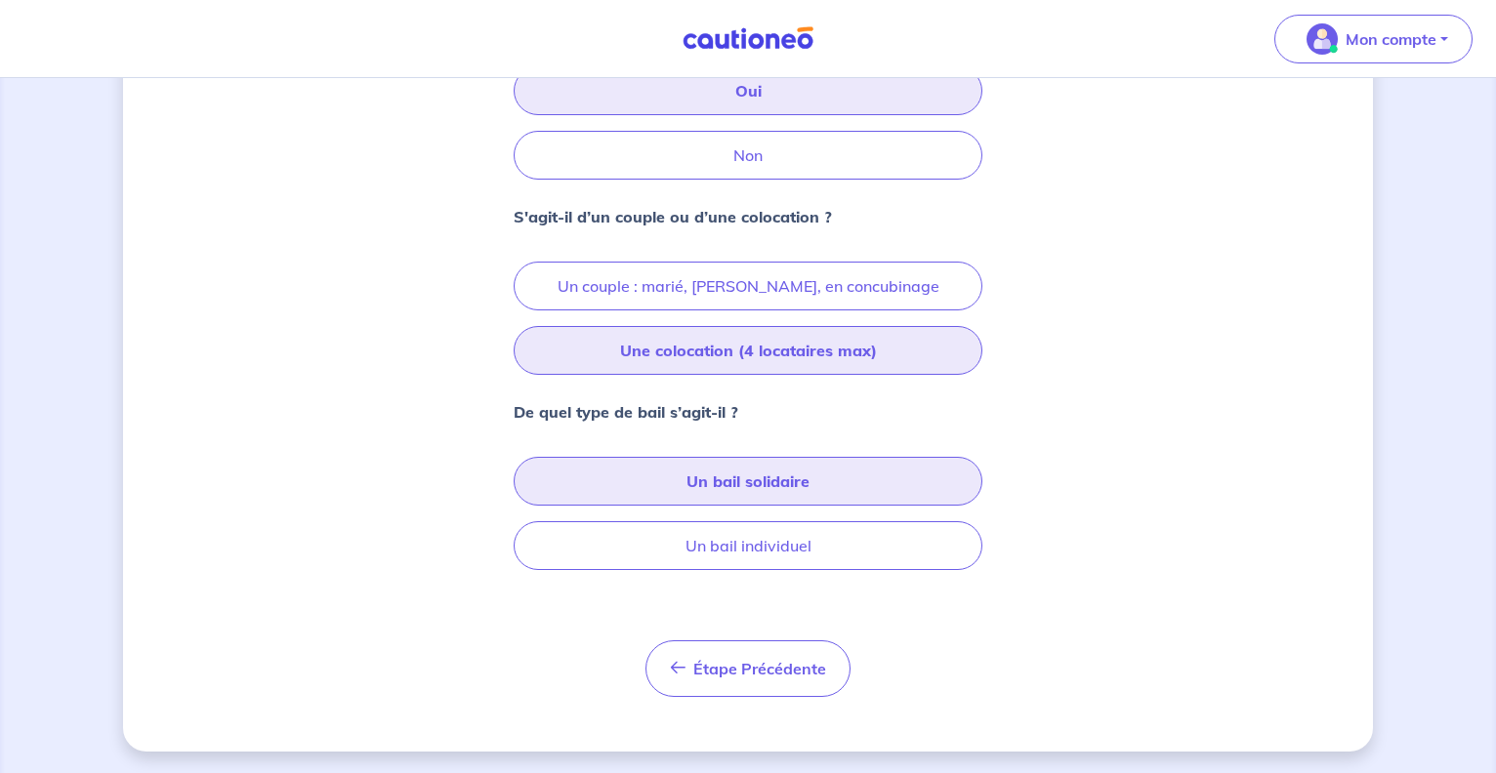
scroll to position [447, 0]
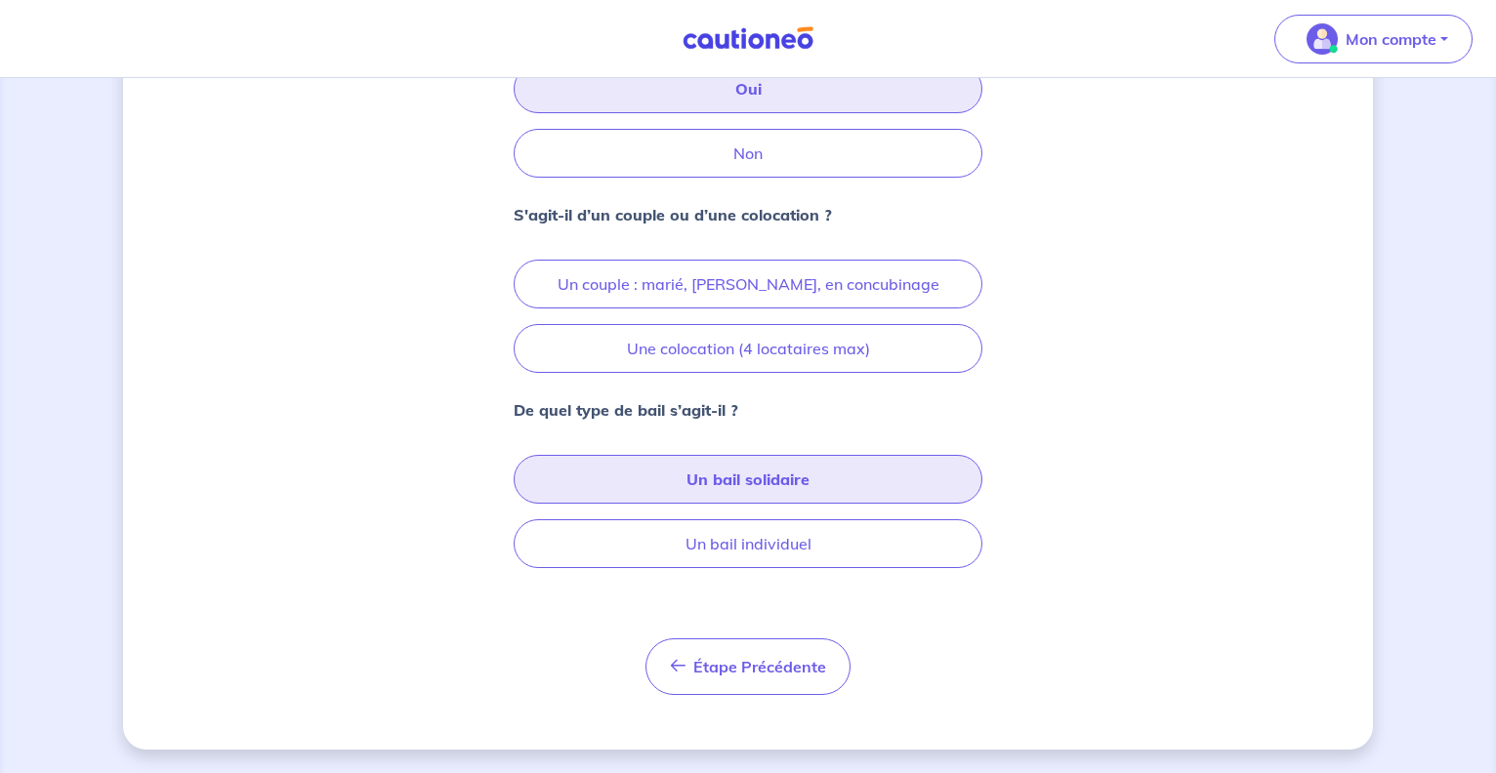
click at [717, 489] on button "Un bail solidaire" at bounding box center [748, 479] width 469 height 49
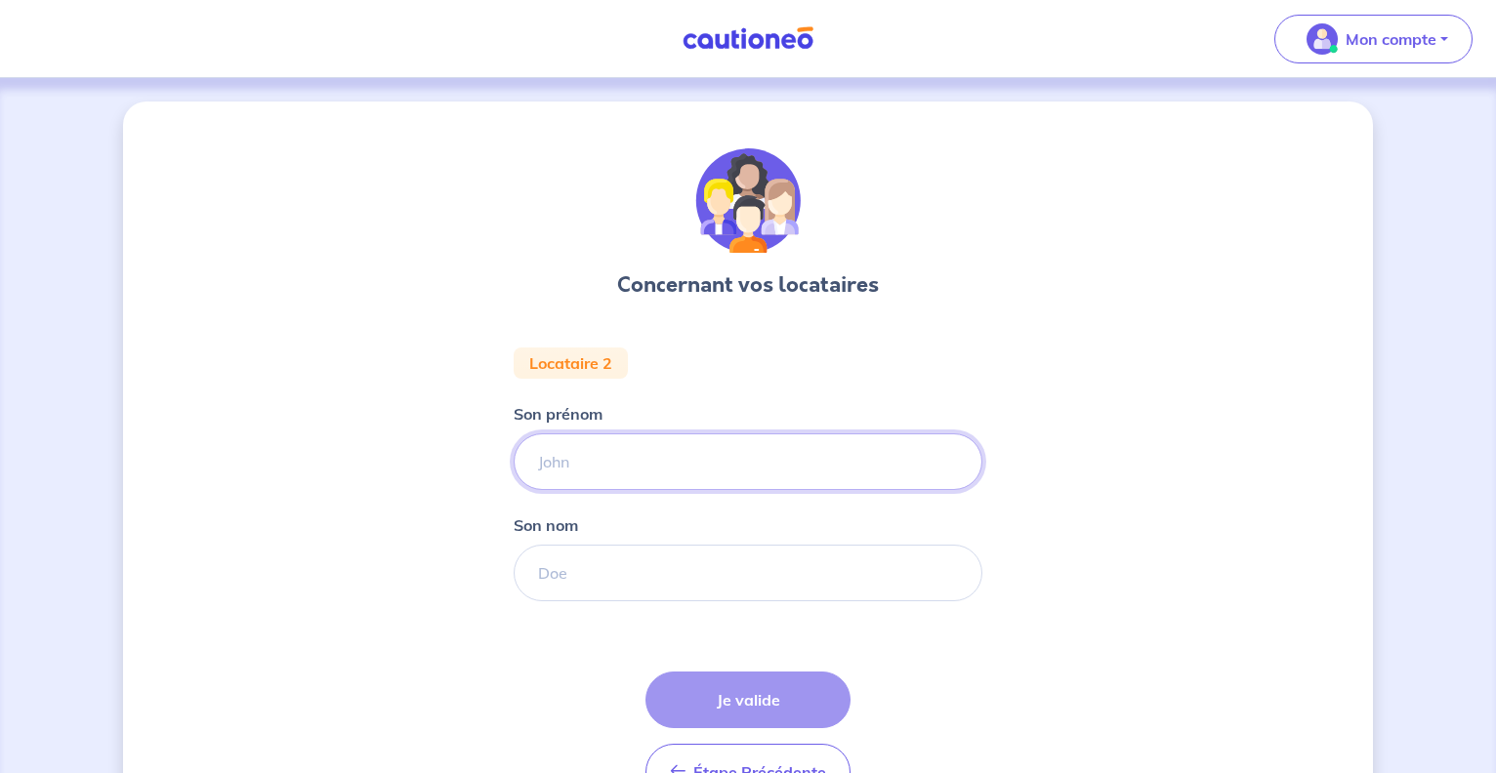
click at [609, 456] on input "Son prénom" at bounding box center [748, 461] width 469 height 57
type input "jonelle"
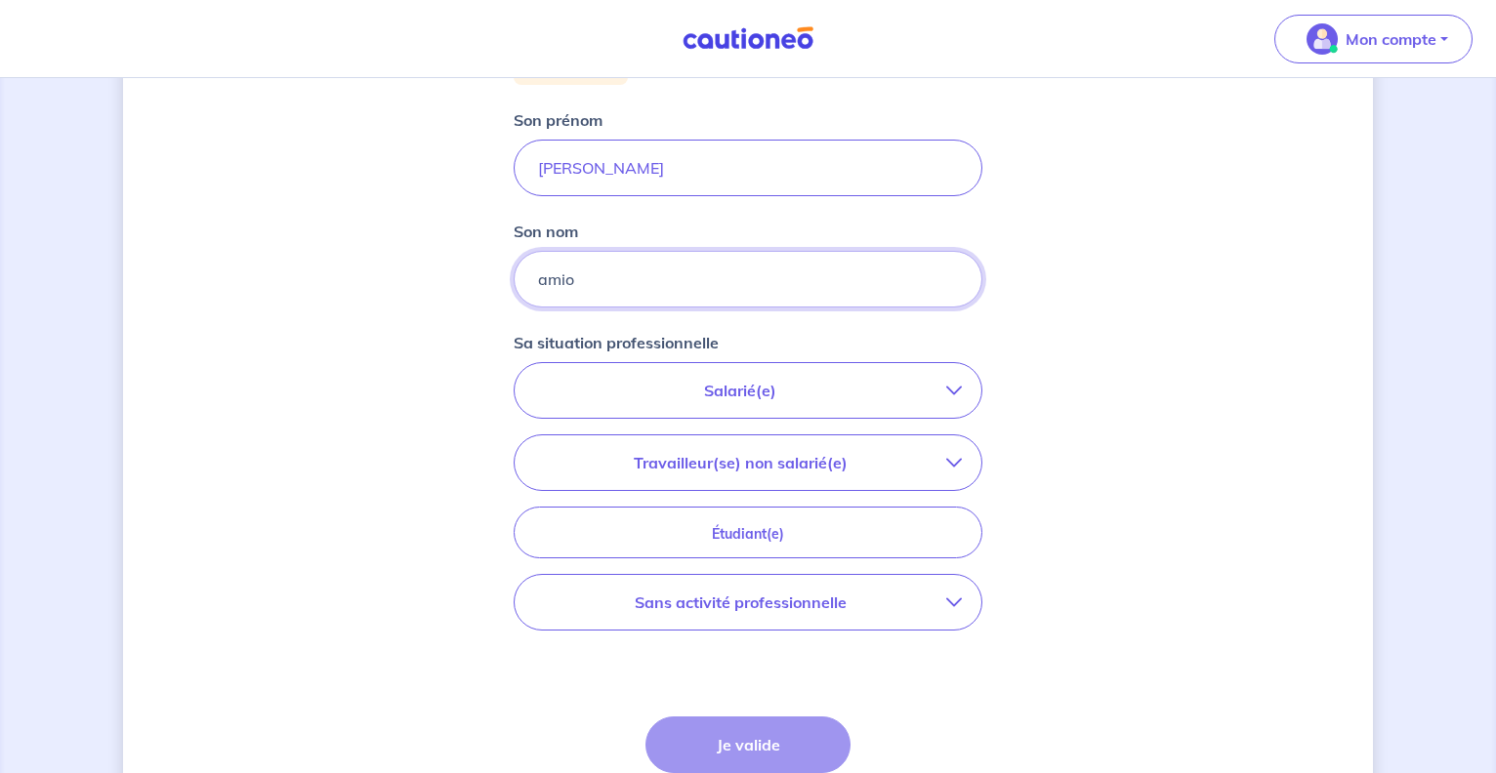
scroll to position [398, 0]
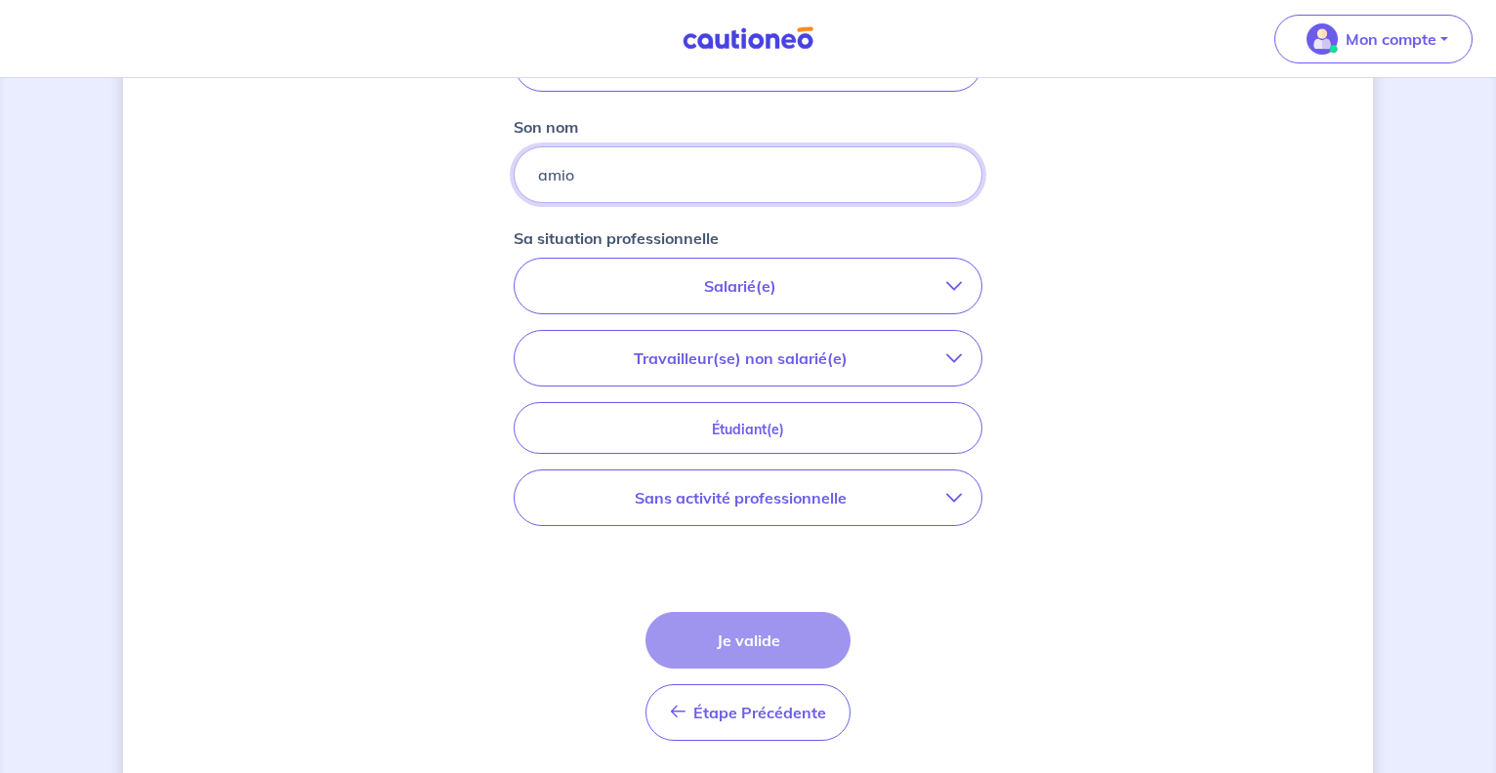
type input "amio"
click at [773, 278] on p "Salarié(e)" at bounding box center [740, 285] width 412 height 23
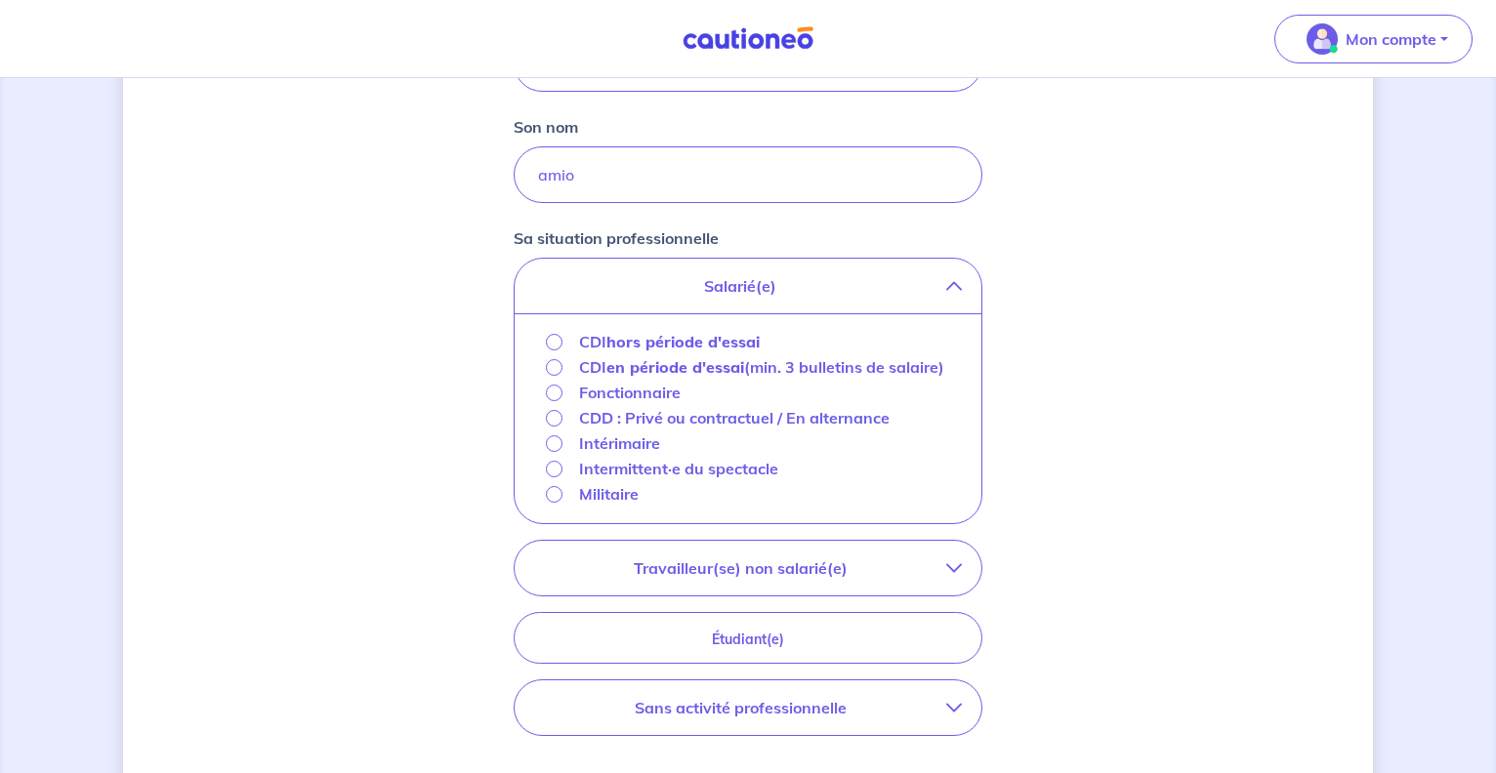
click at [722, 340] on strong "hors période d'essai" at bounding box center [682, 342] width 153 height 20
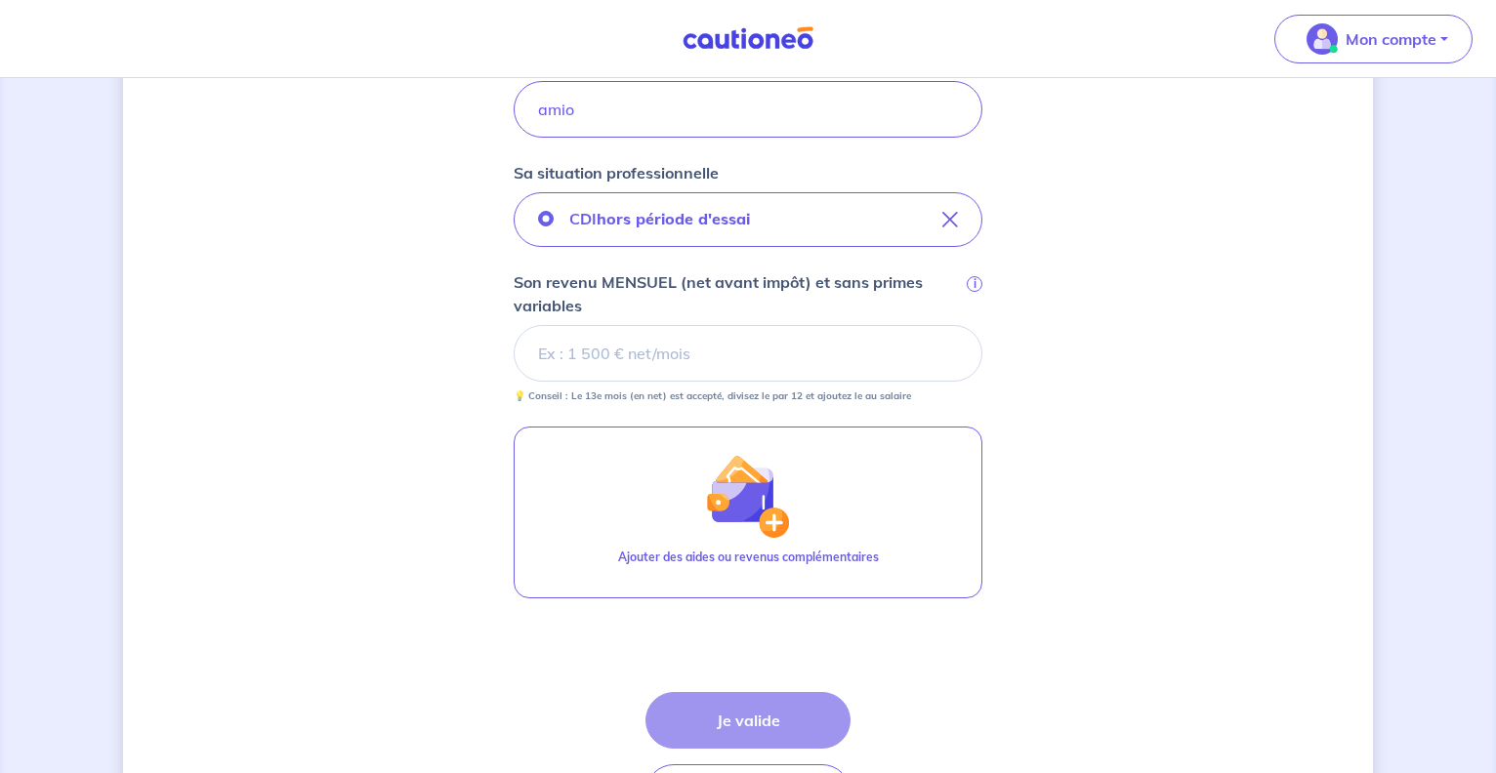
scroll to position [498, 0]
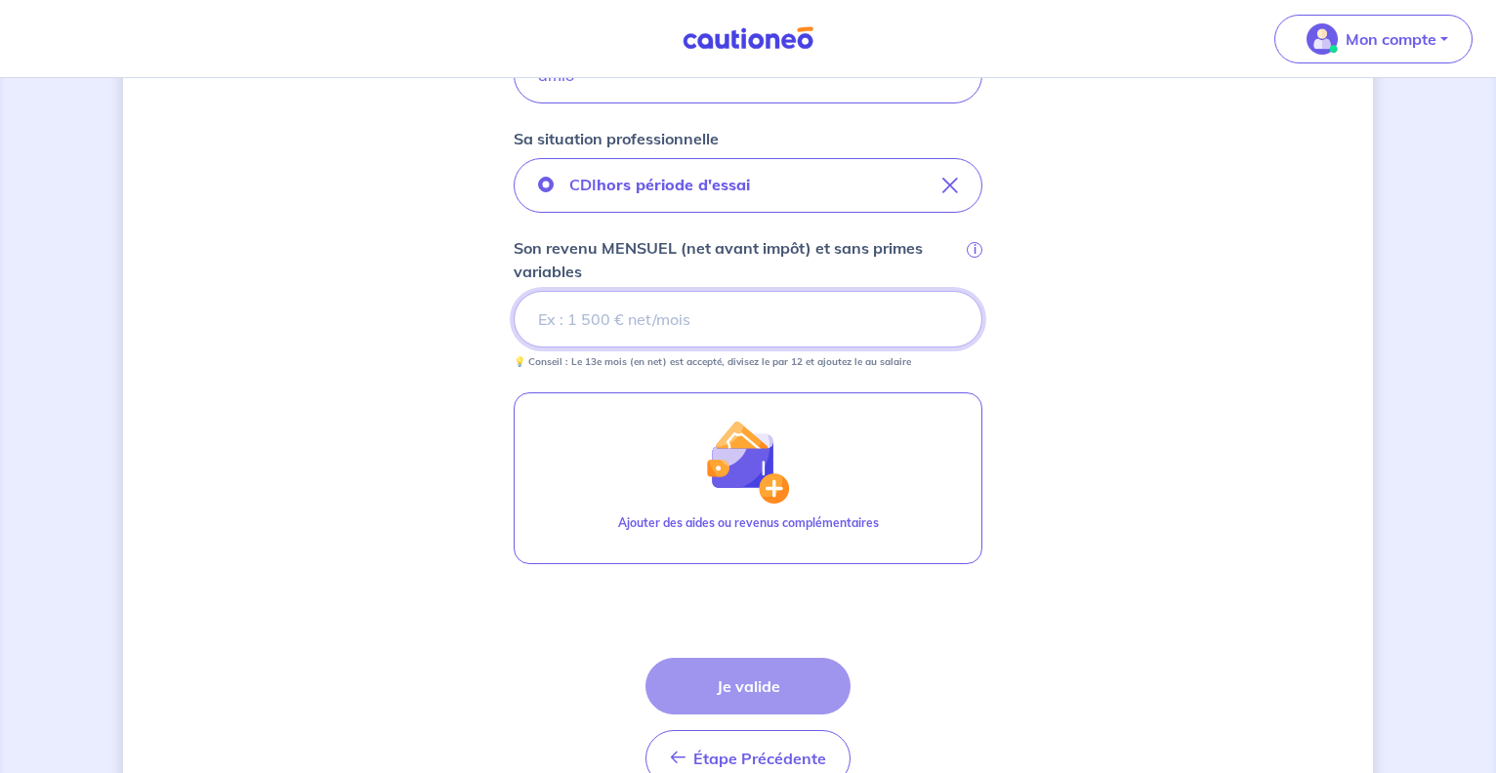
click at [605, 316] on input "Son revenu MENSUEL (net avant impôt) et sans primes variables i" at bounding box center [748, 319] width 469 height 57
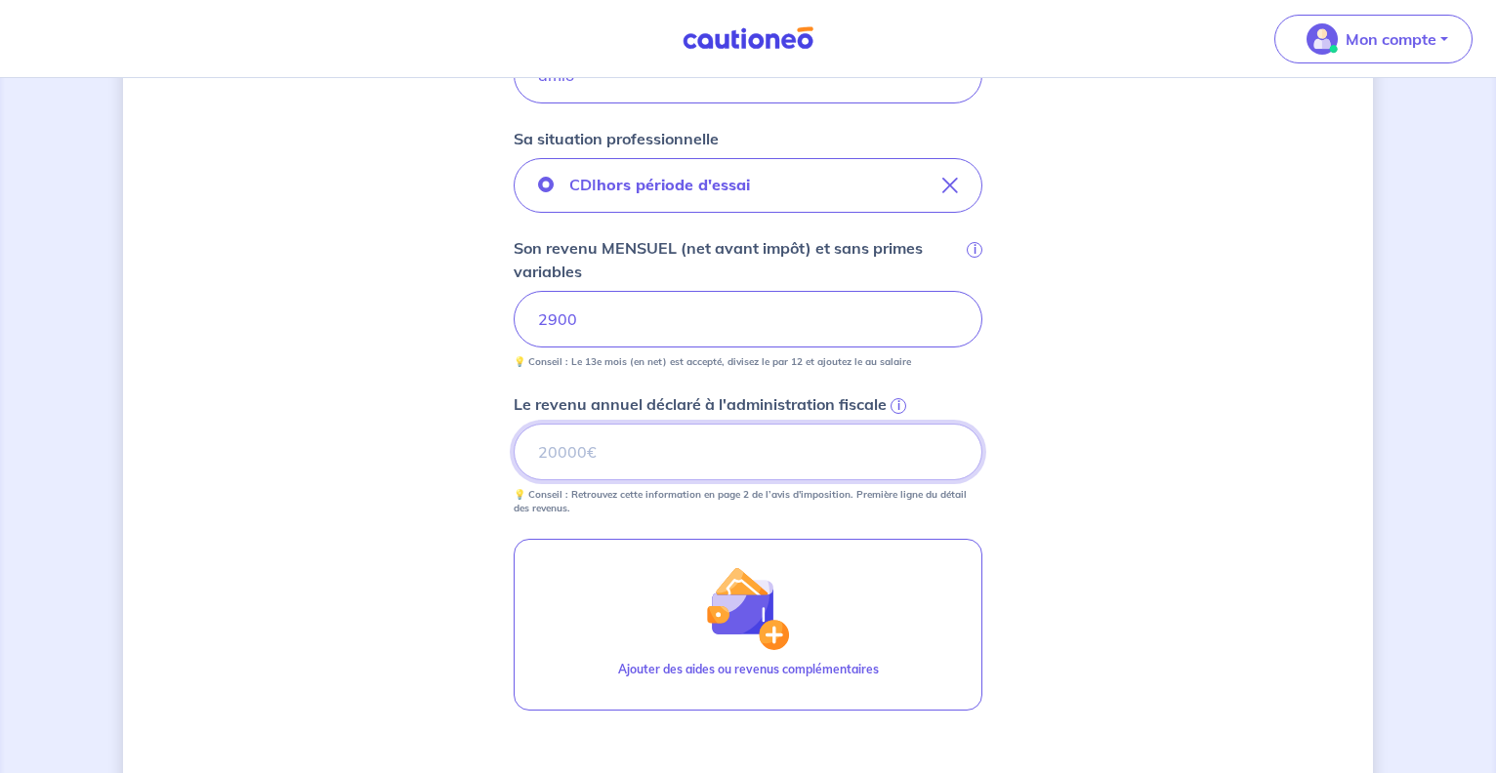
click at [594, 456] on input "Le revenu annuel déclaré à l'administration fiscale i" at bounding box center [748, 452] width 469 height 57
type input "31748"
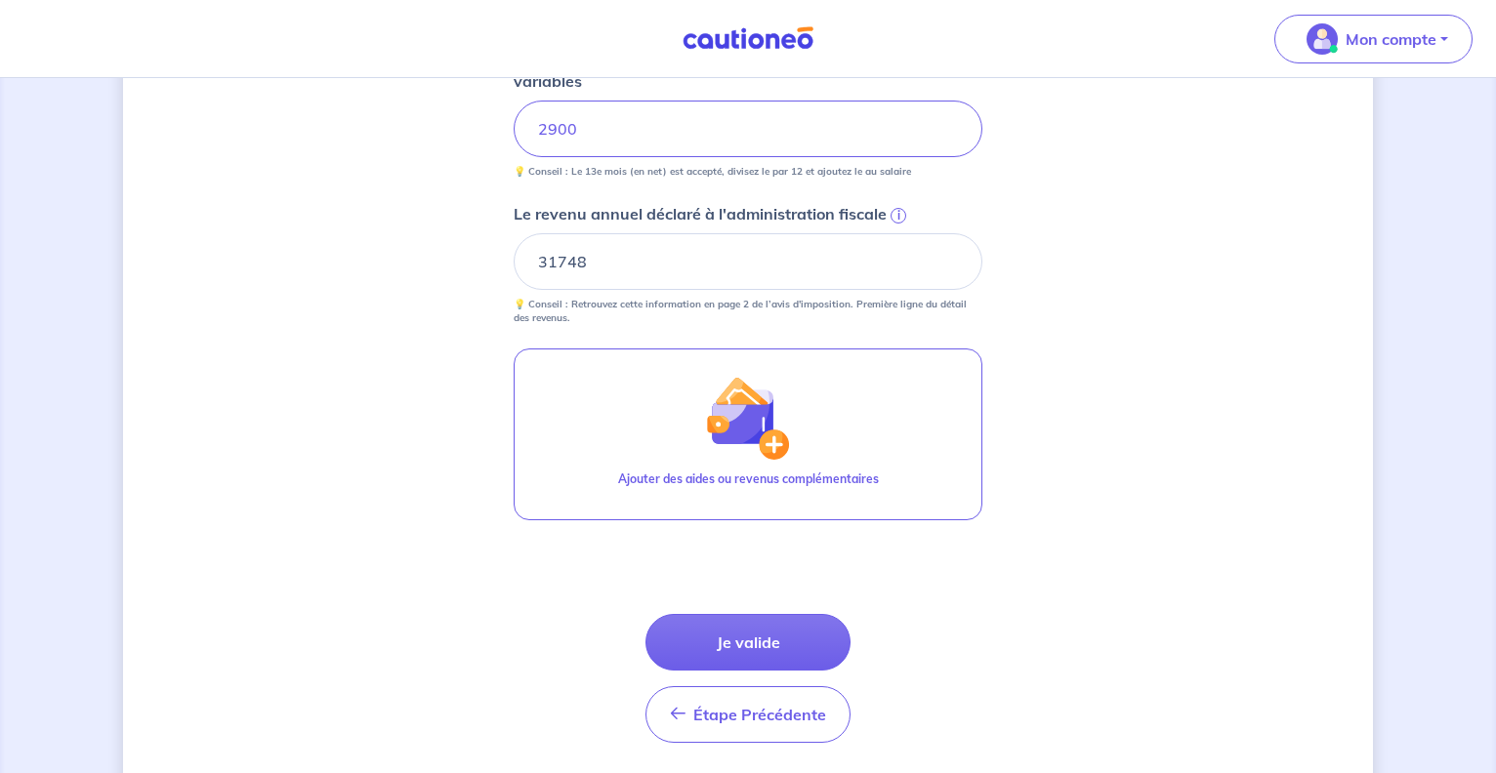
scroll to position [752, 0]
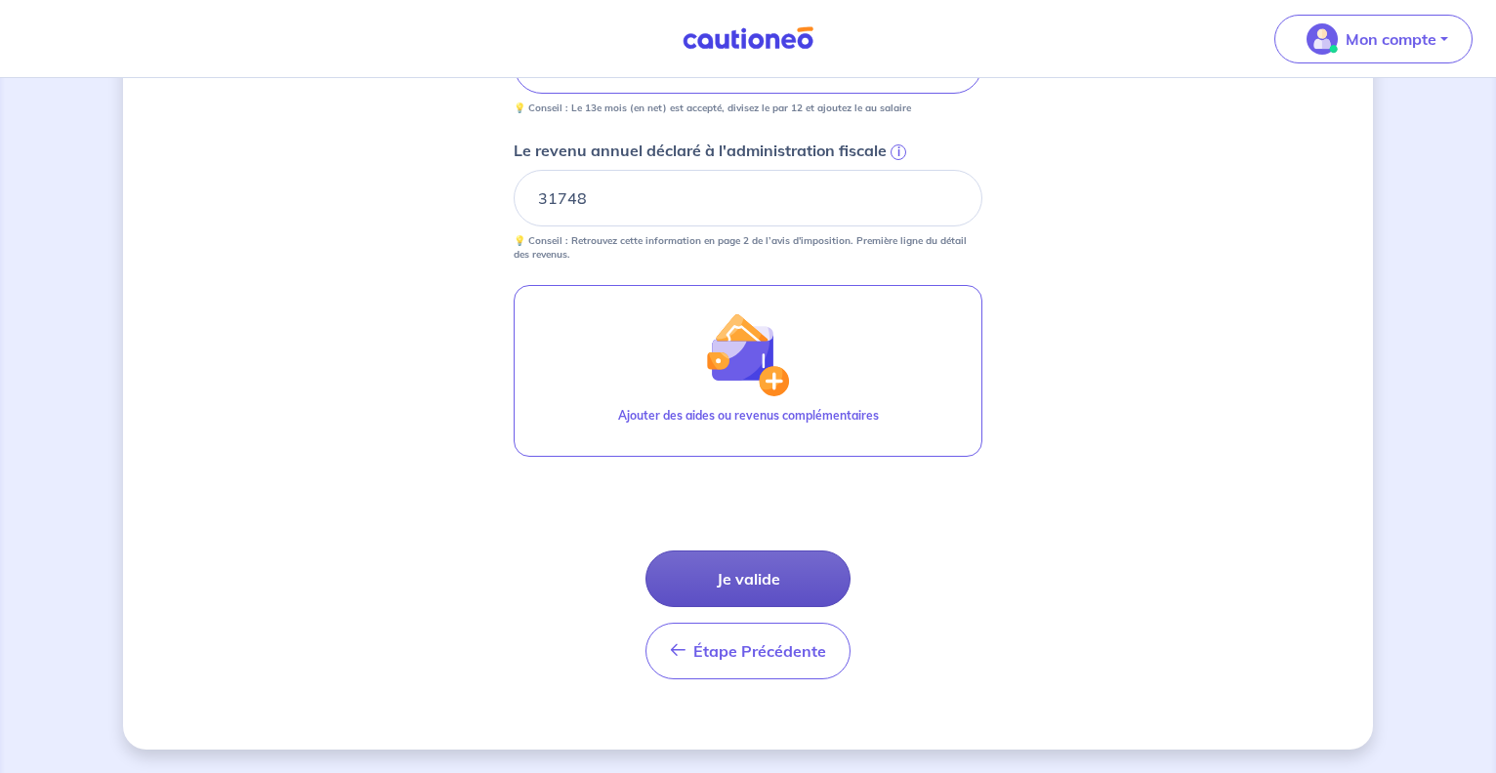
click at [747, 584] on button "Je valide" at bounding box center [747, 579] width 205 height 57
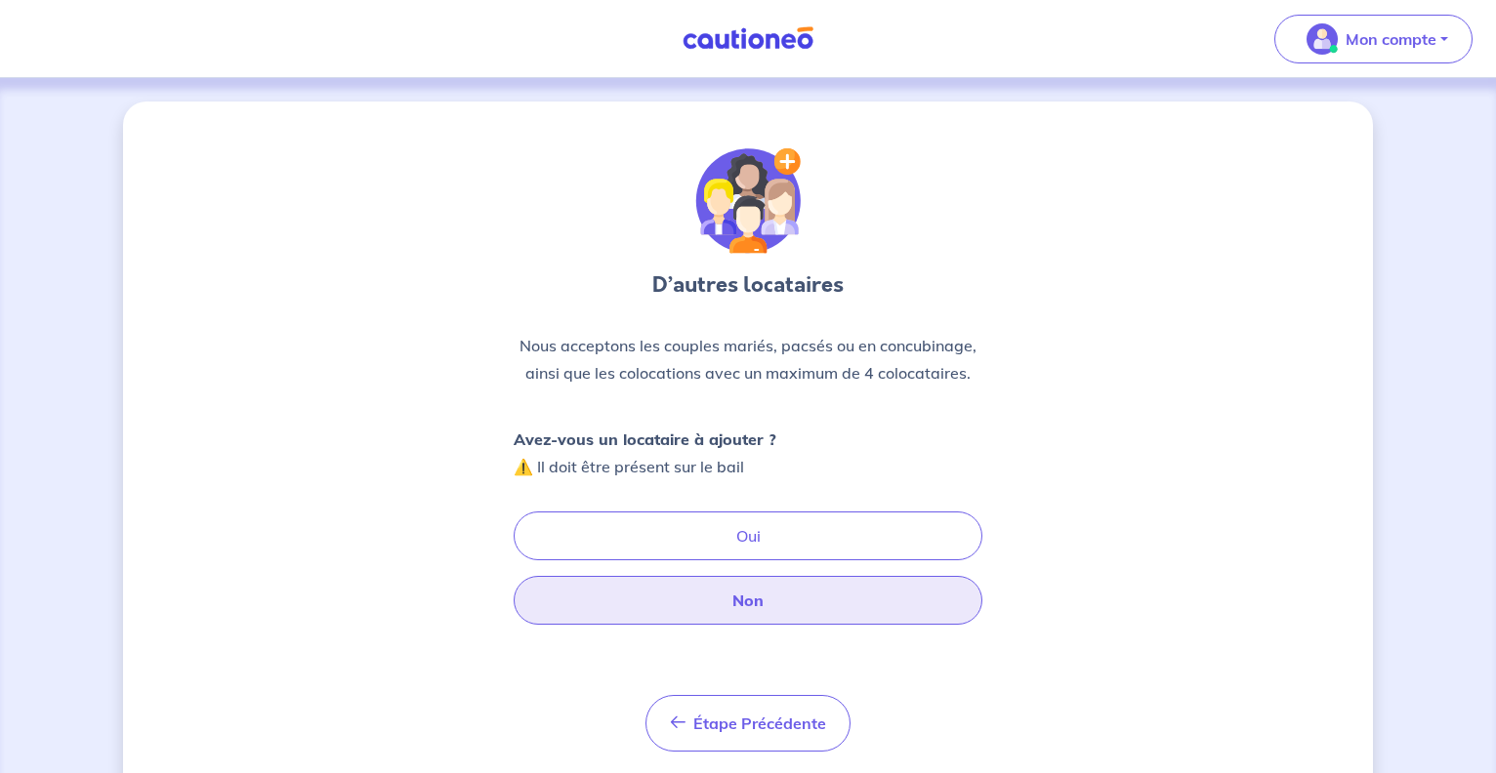
click at [751, 608] on button "Non" at bounding box center [748, 600] width 469 height 49
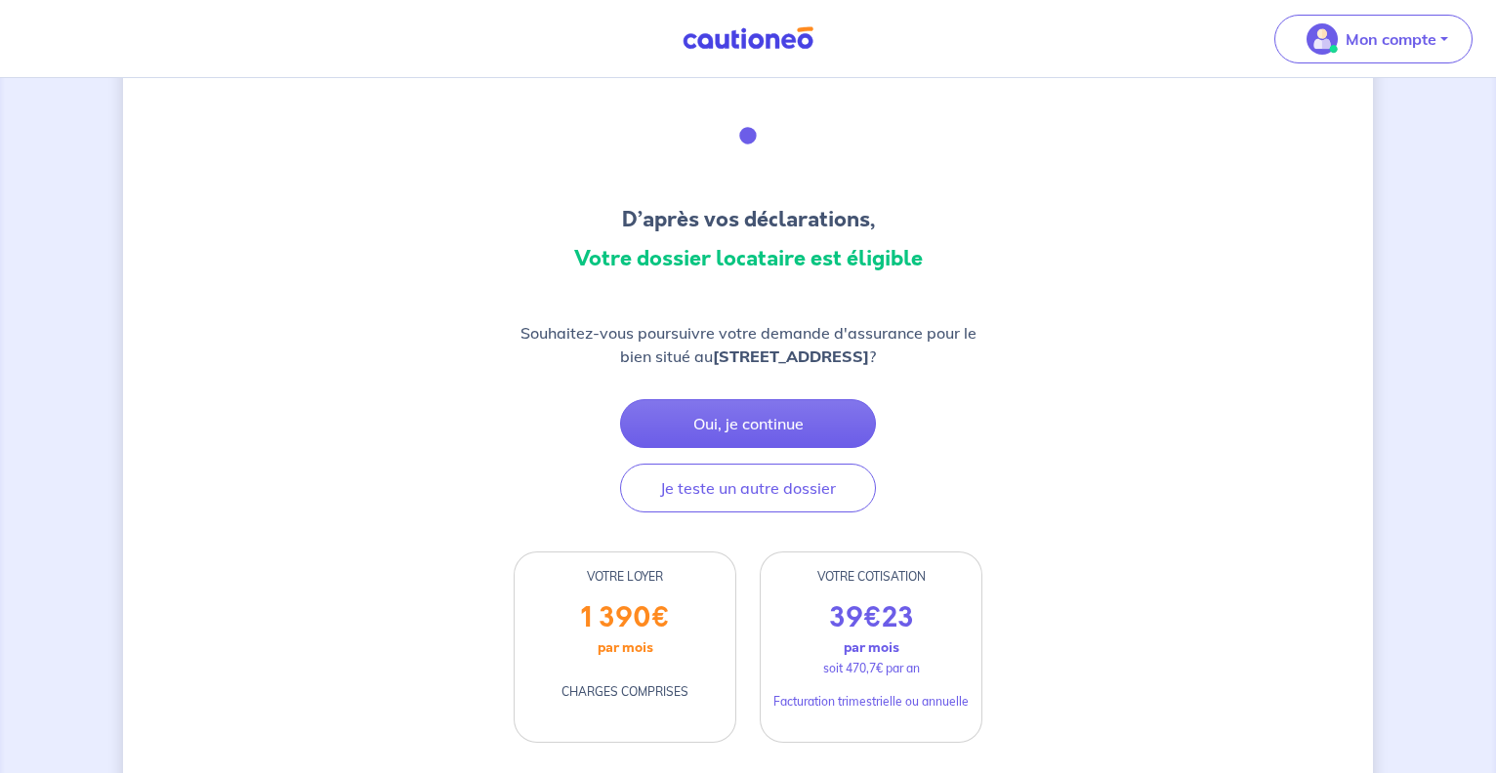
scroll to position [64, 0]
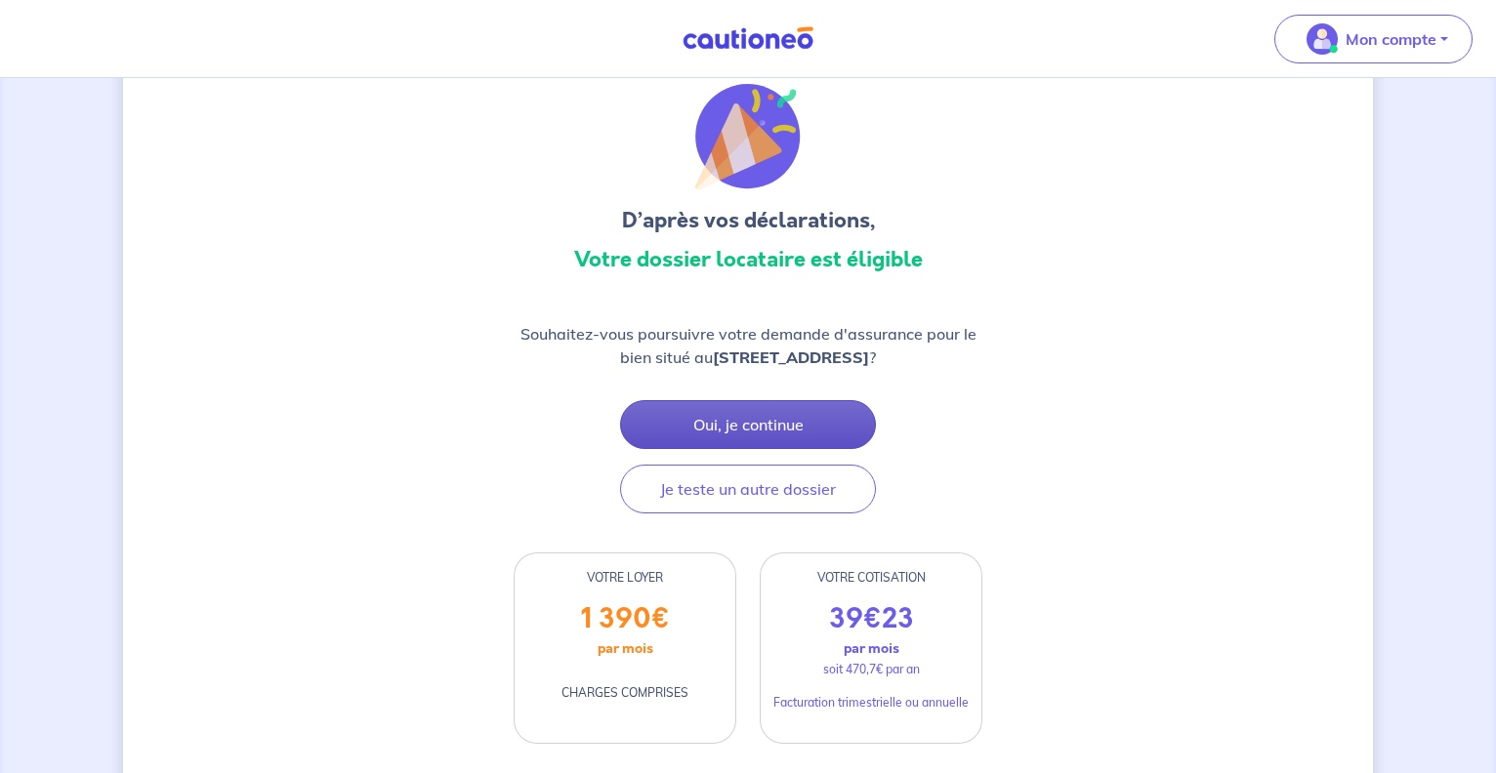
click at [708, 449] on button "Oui, je continue" at bounding box center [748, 424] width 256 height 49
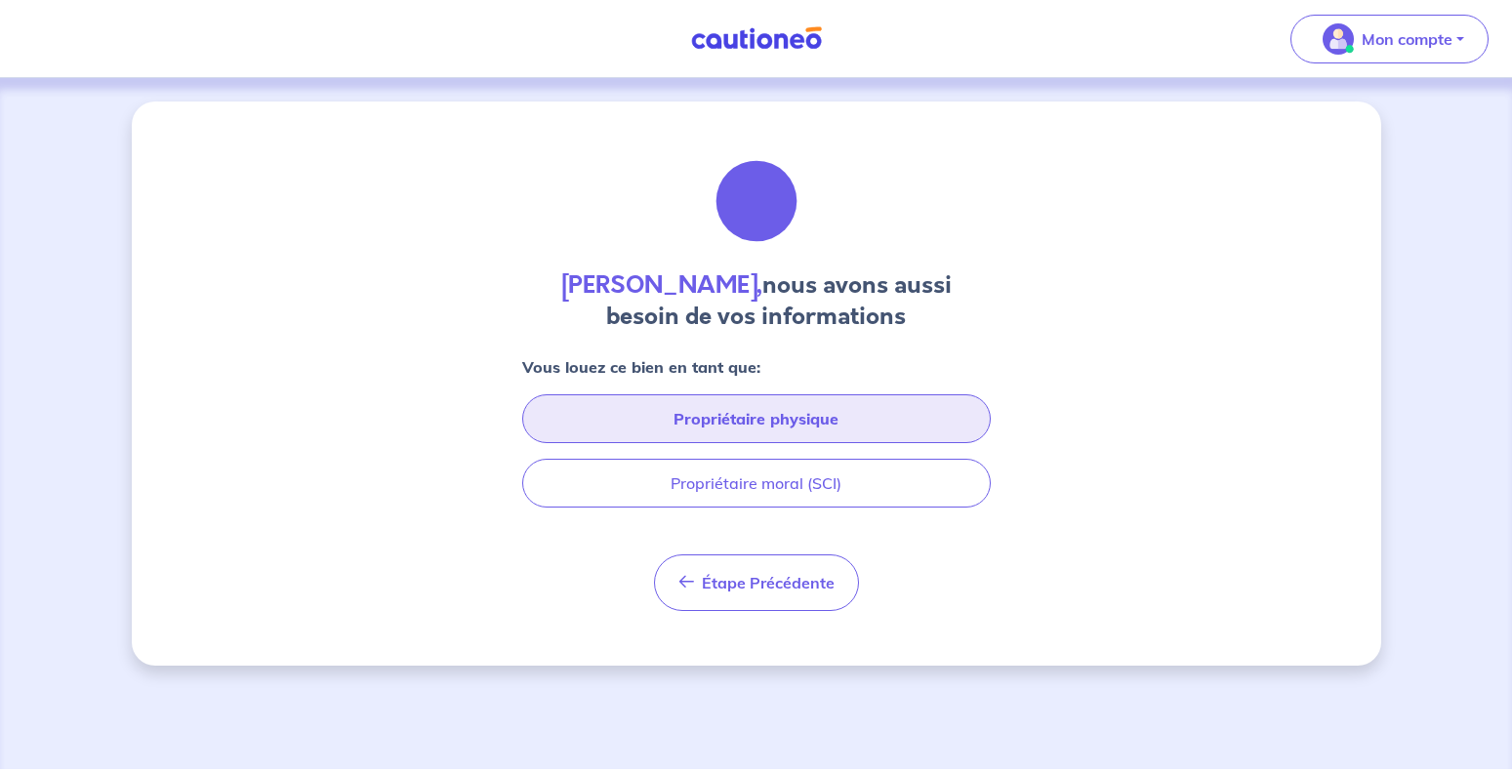
click at [723, 430] on button "Propriétaire physique" at bounding box center [756, 418] width 469 height 49
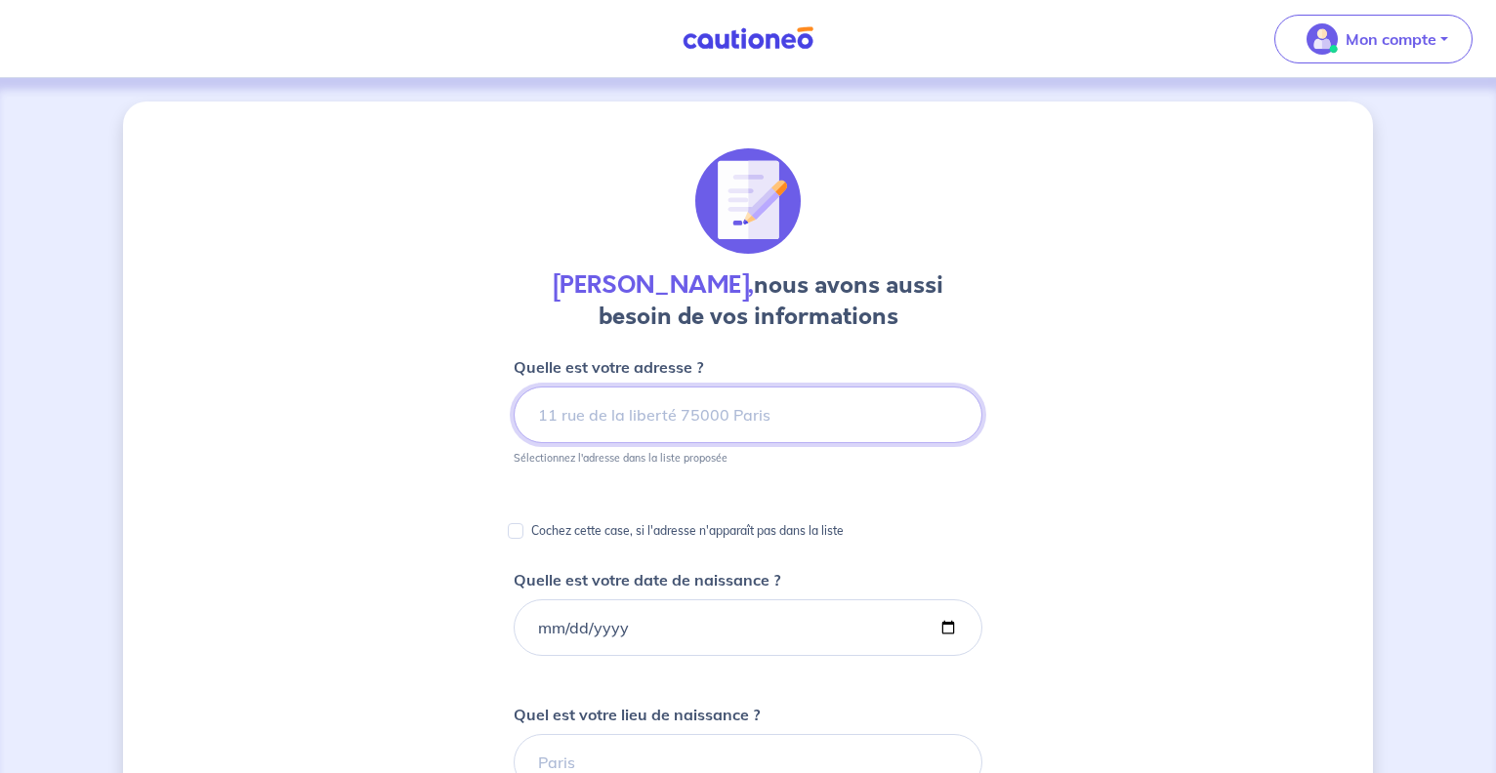
click at [548, 418] on input at bounding box center [748, 415] width 469 height 57
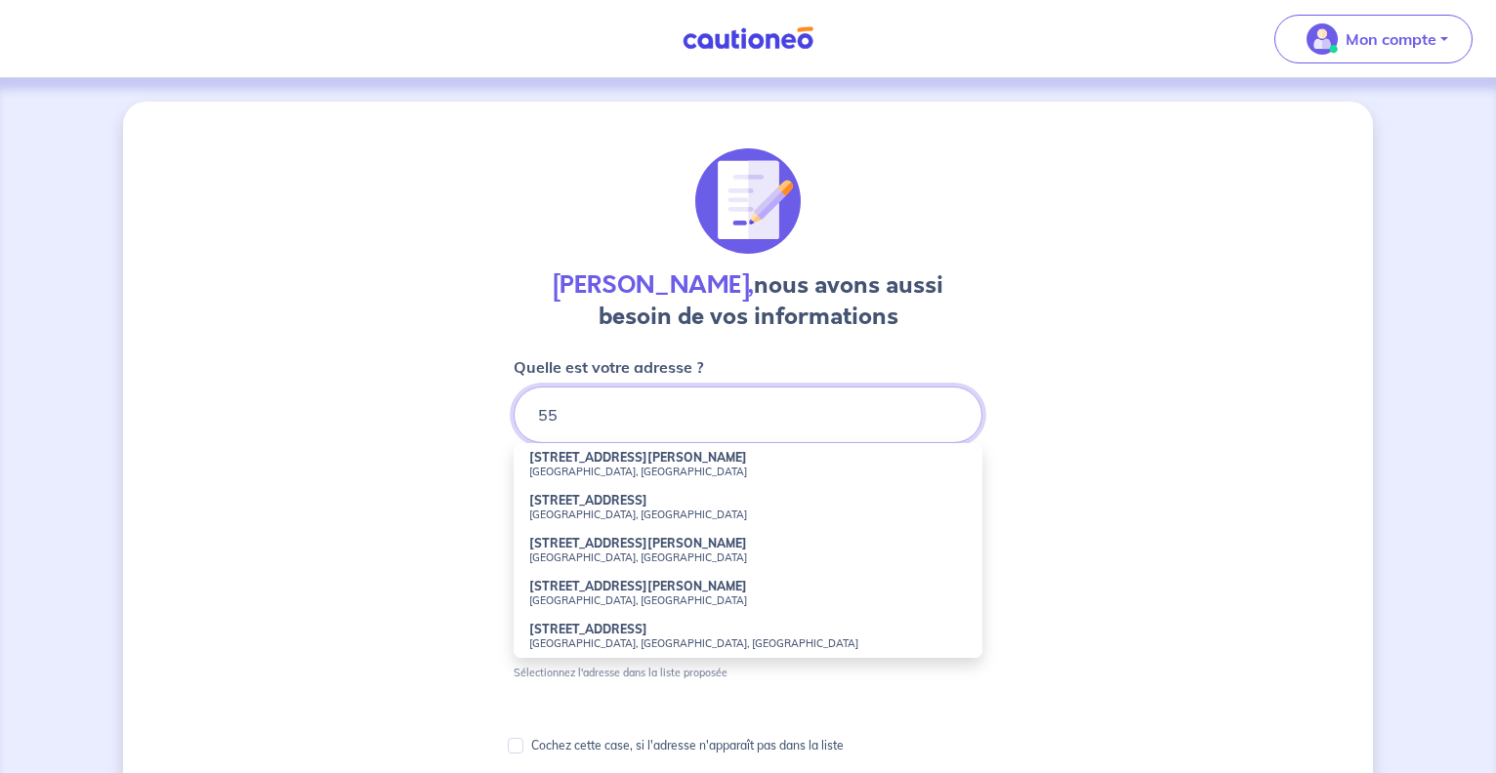
type input "5"
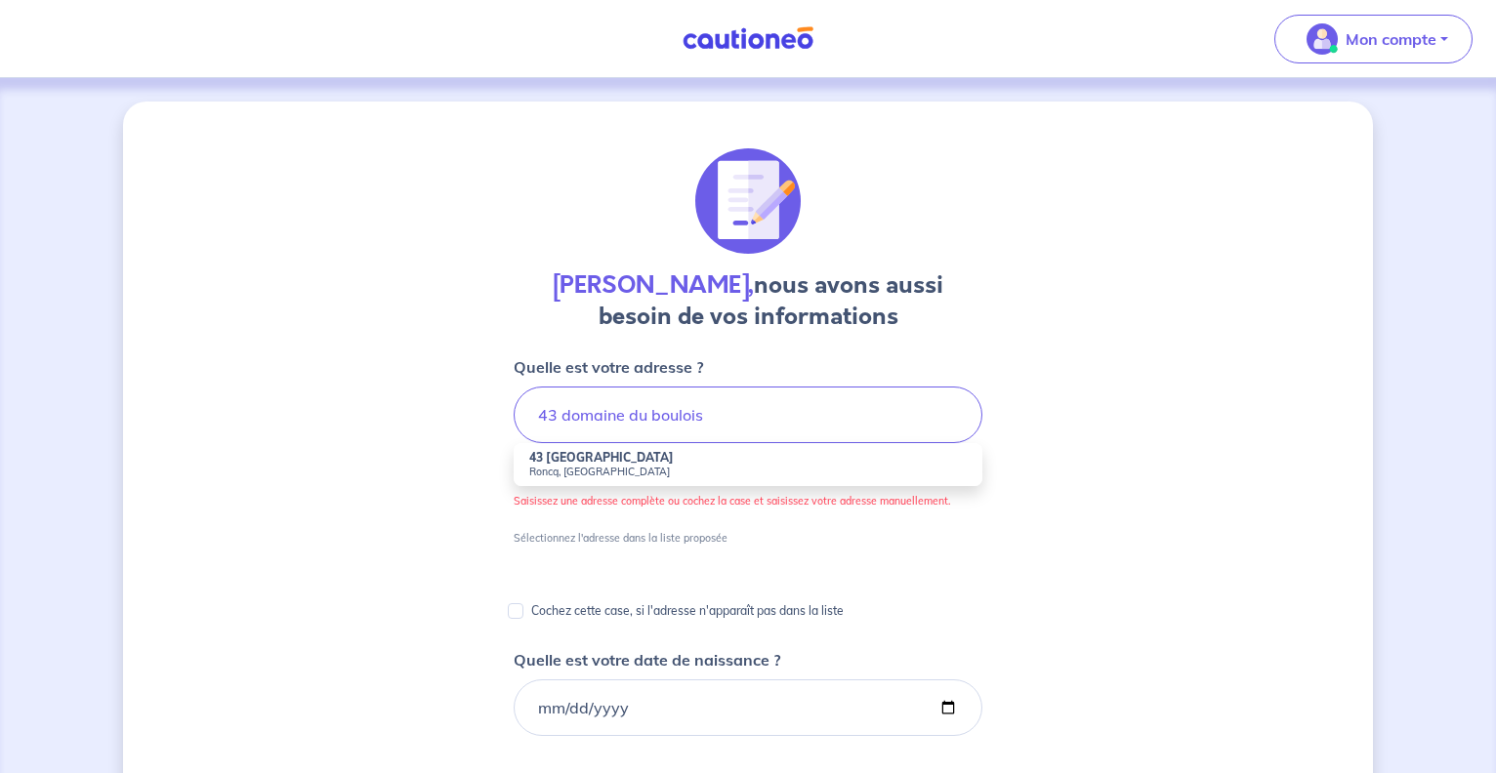
click at [597, 466] on small "Roncq, France" at bounding box center [747, 472] width 437 height 14
type input "43 Domaine du Boulois, Roncq, France"
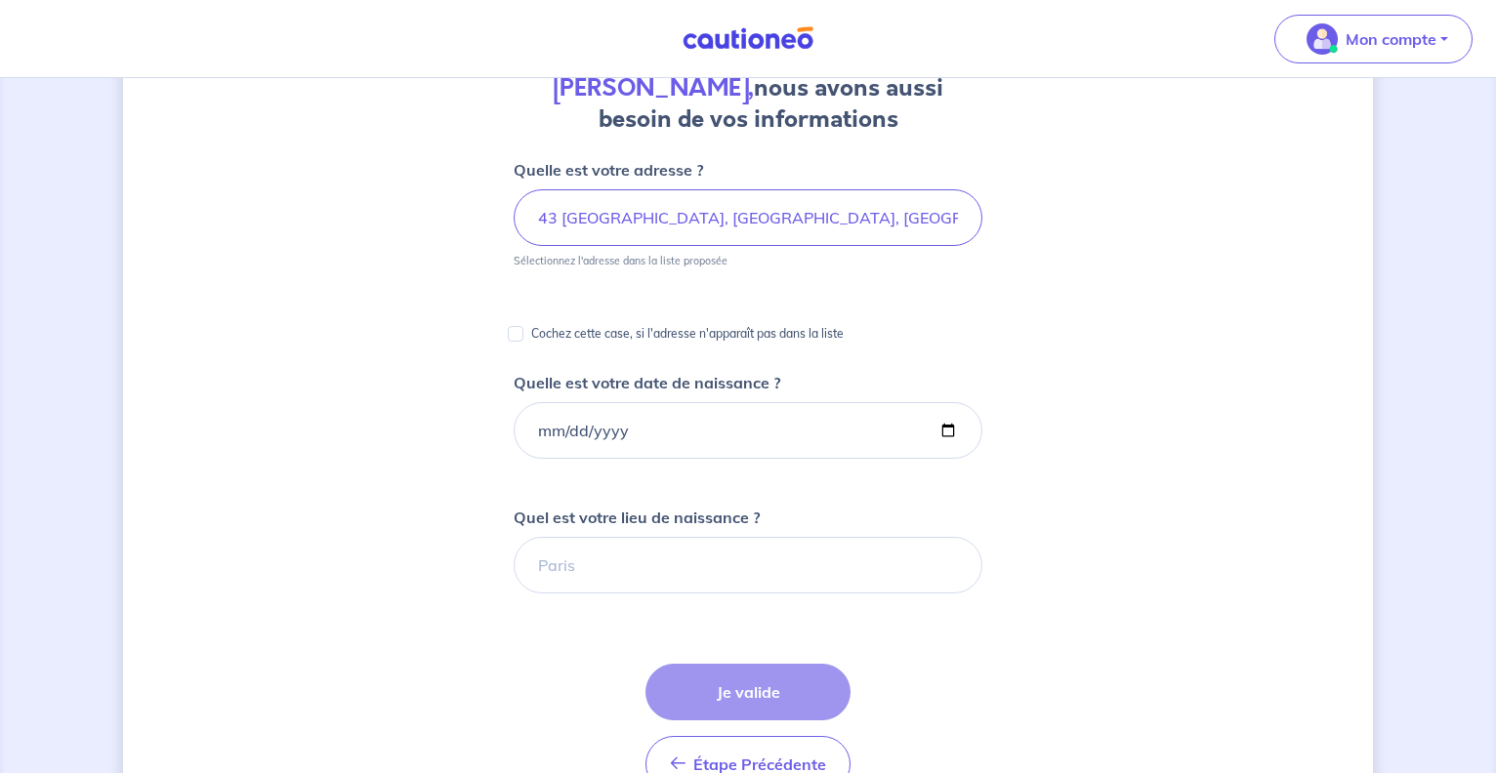
scroll to position [199, 0]
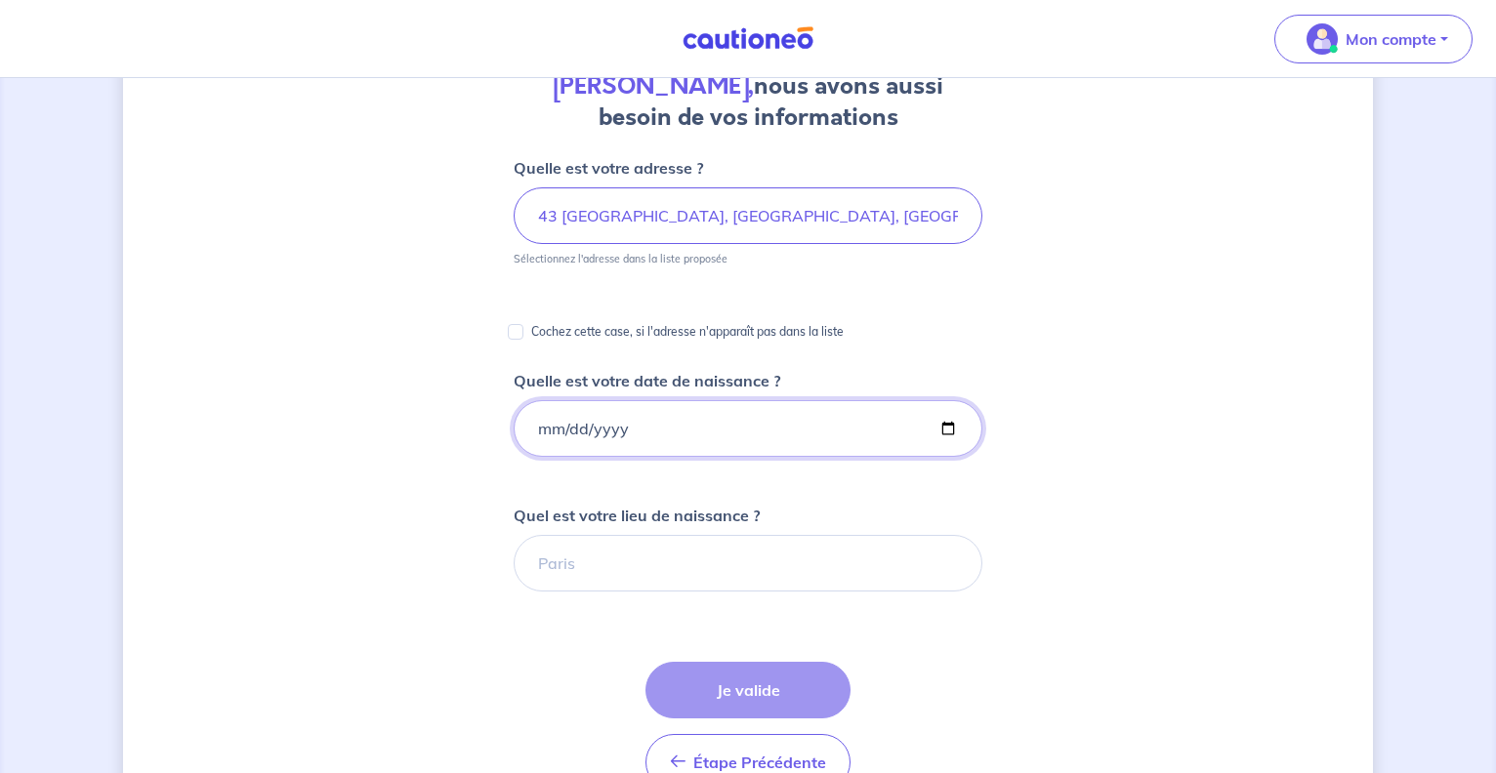
click at [574, 432] on input "Quelle est votre date de naissance ?" at bounding box center [748, 428] width 469 height 57
click at [510, 433] on div "Annabel Crepin, nous avons aussi besoin de vos informations Quelle est votre ad…" at bounding box center [748, 533] width 1250 height 1263
click at [545, 432] on input "Quelle est votre date de naissance ?" at bounding box center [748, 428] width 469 height 57
type input "1974-04-14"
click at [578, 571] on input "Quel est votre lieu de naissance ?" at bounding box center [748, 563] width 469 height 57
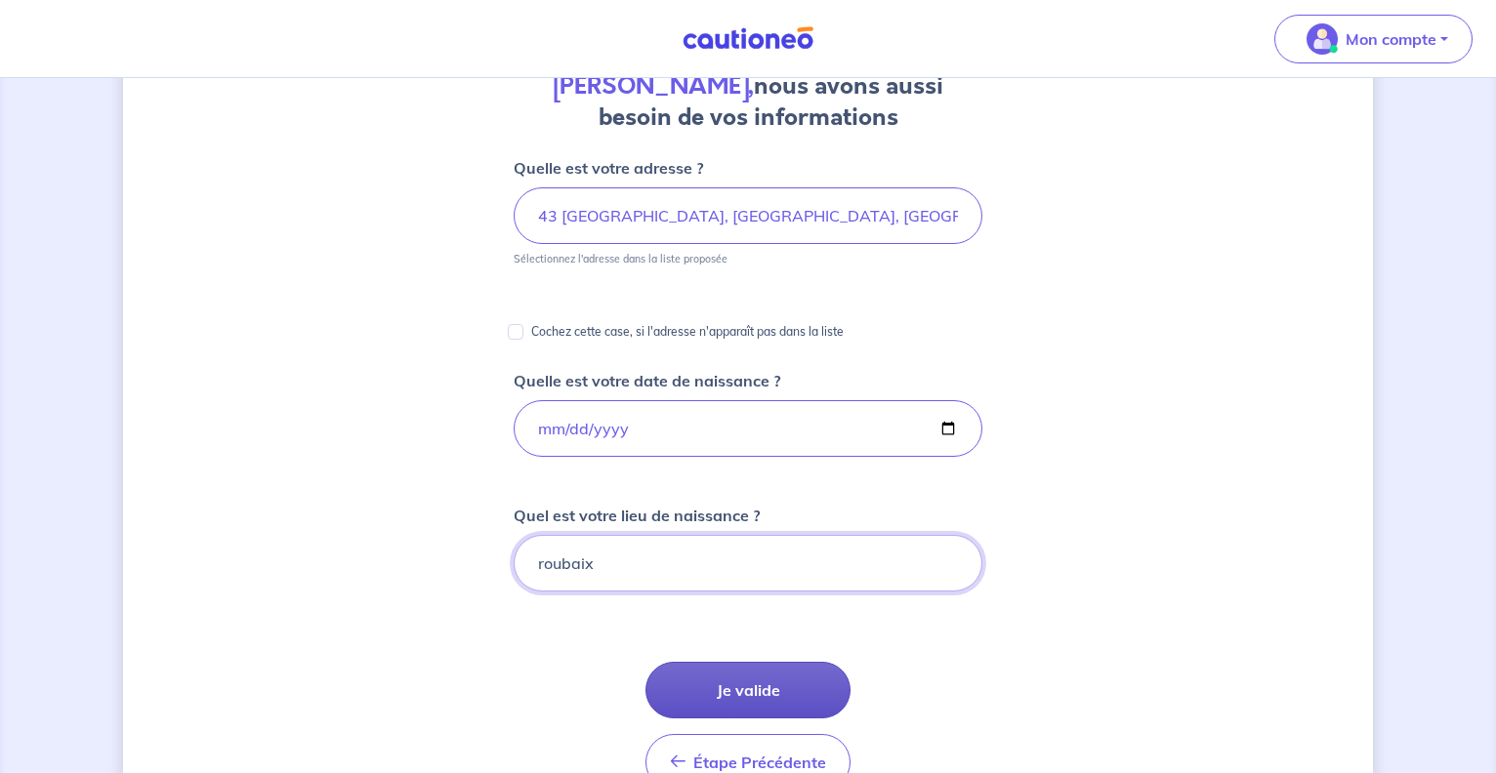
type input "roubaix"
click at [746, 672] on button "Je valide" at bounding box center [747, 690] width 205 height 57
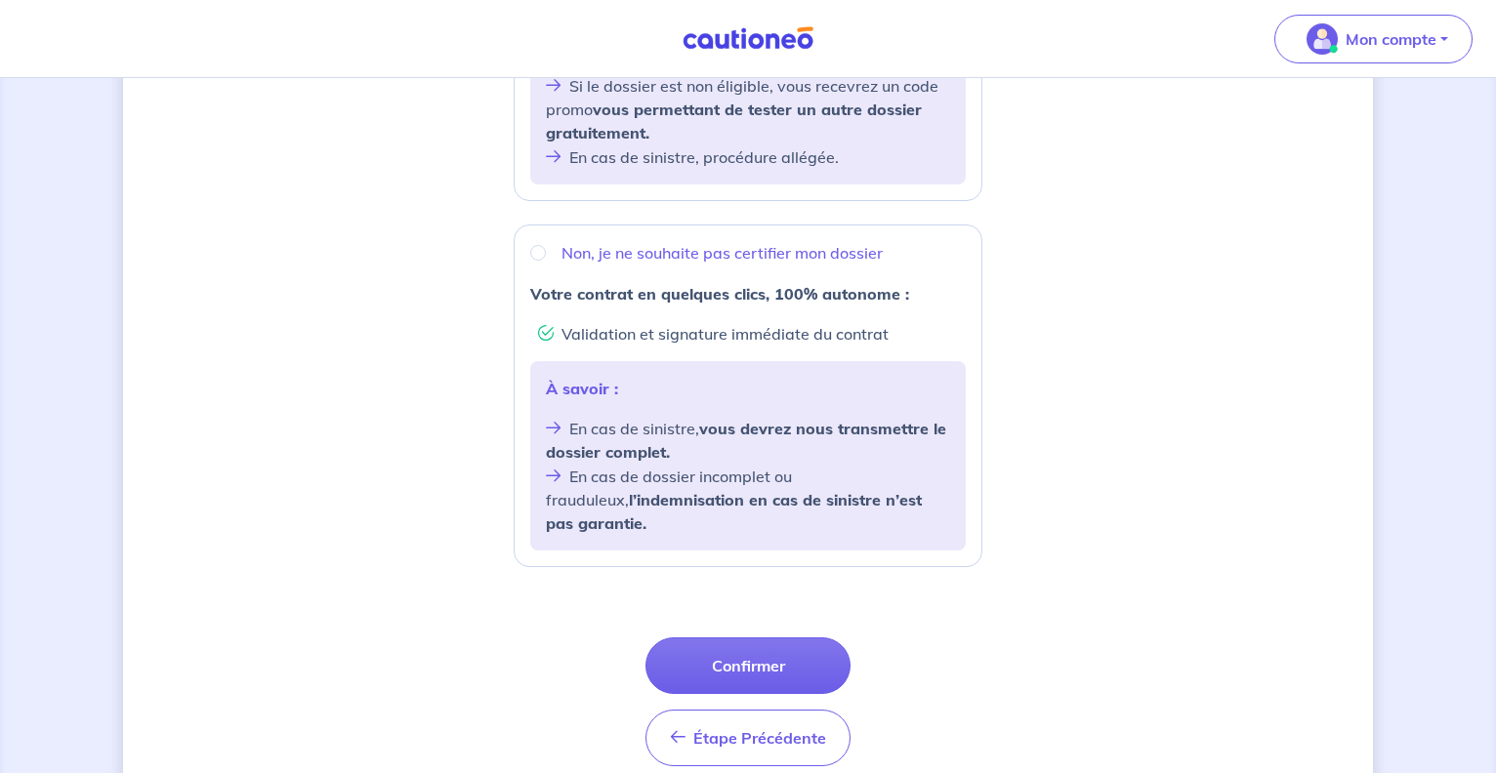
scroll to position [687, 0]
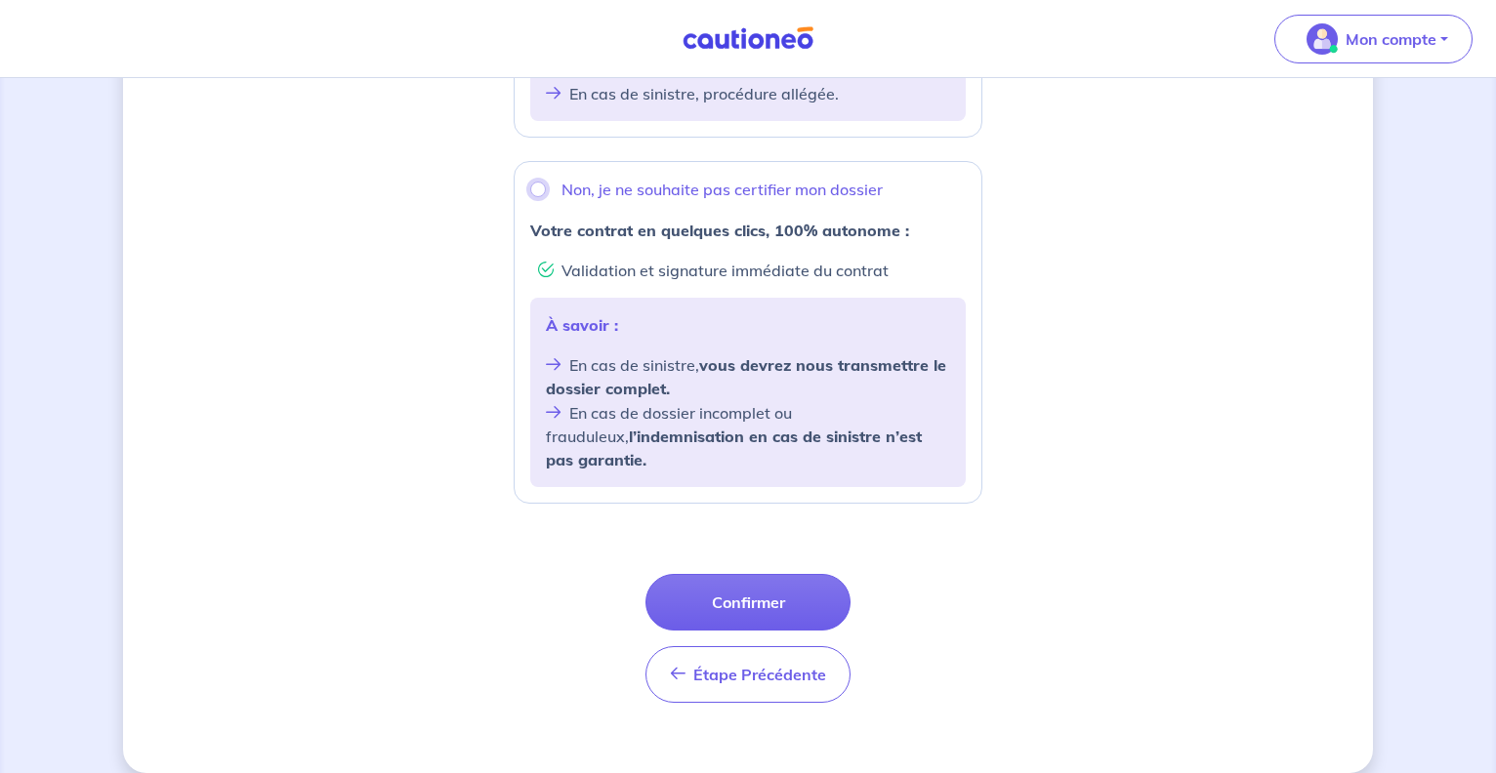
click at [541, 193] on input "Non, je ne souhaite pas certifier mon dossier" at bounding box center [538, 190] width 16 height 16
radio input "true"
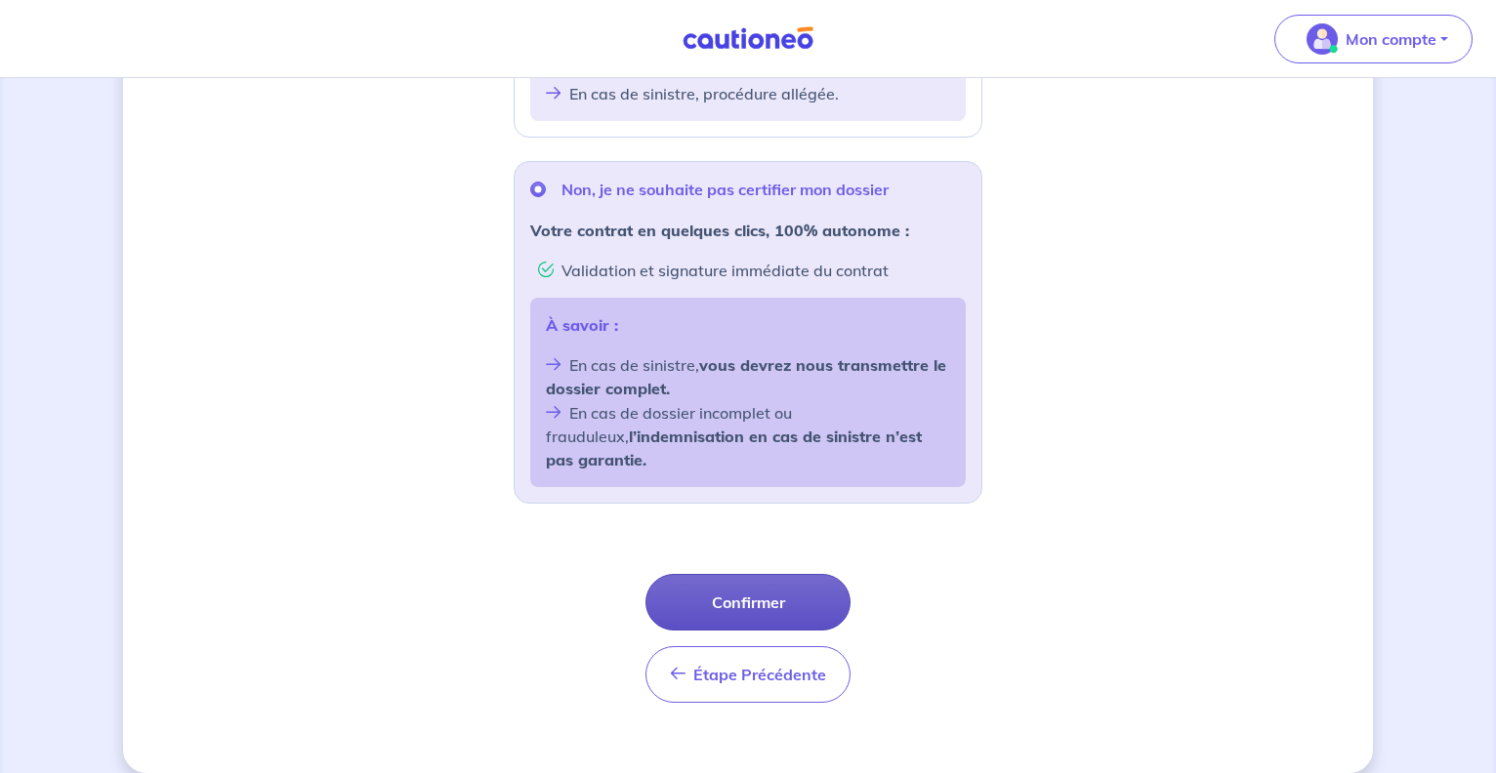
click at [743, 576] on button "Confirmer" at bounding box center [747, 602] width 205 height 57
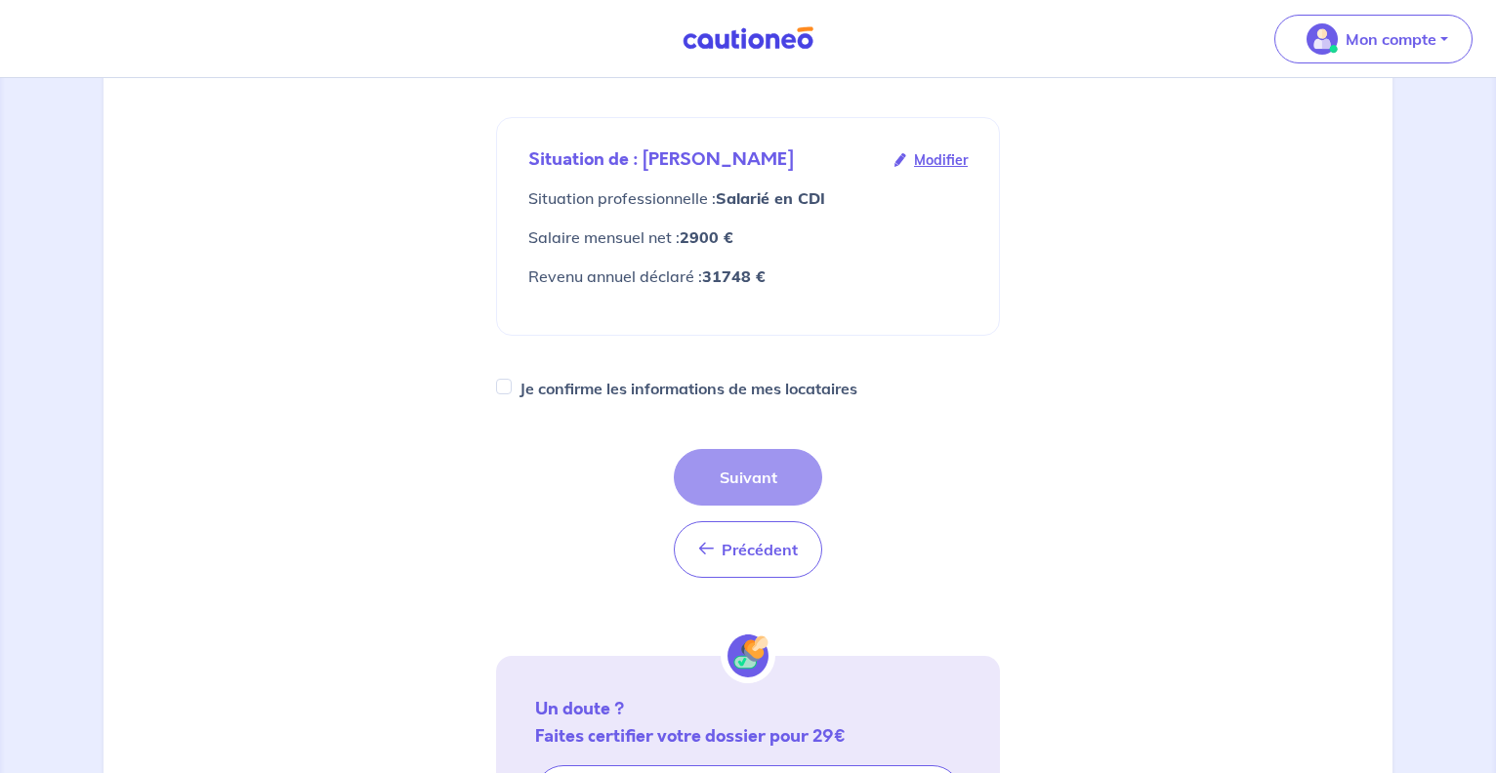
scroll to position [597, 0]
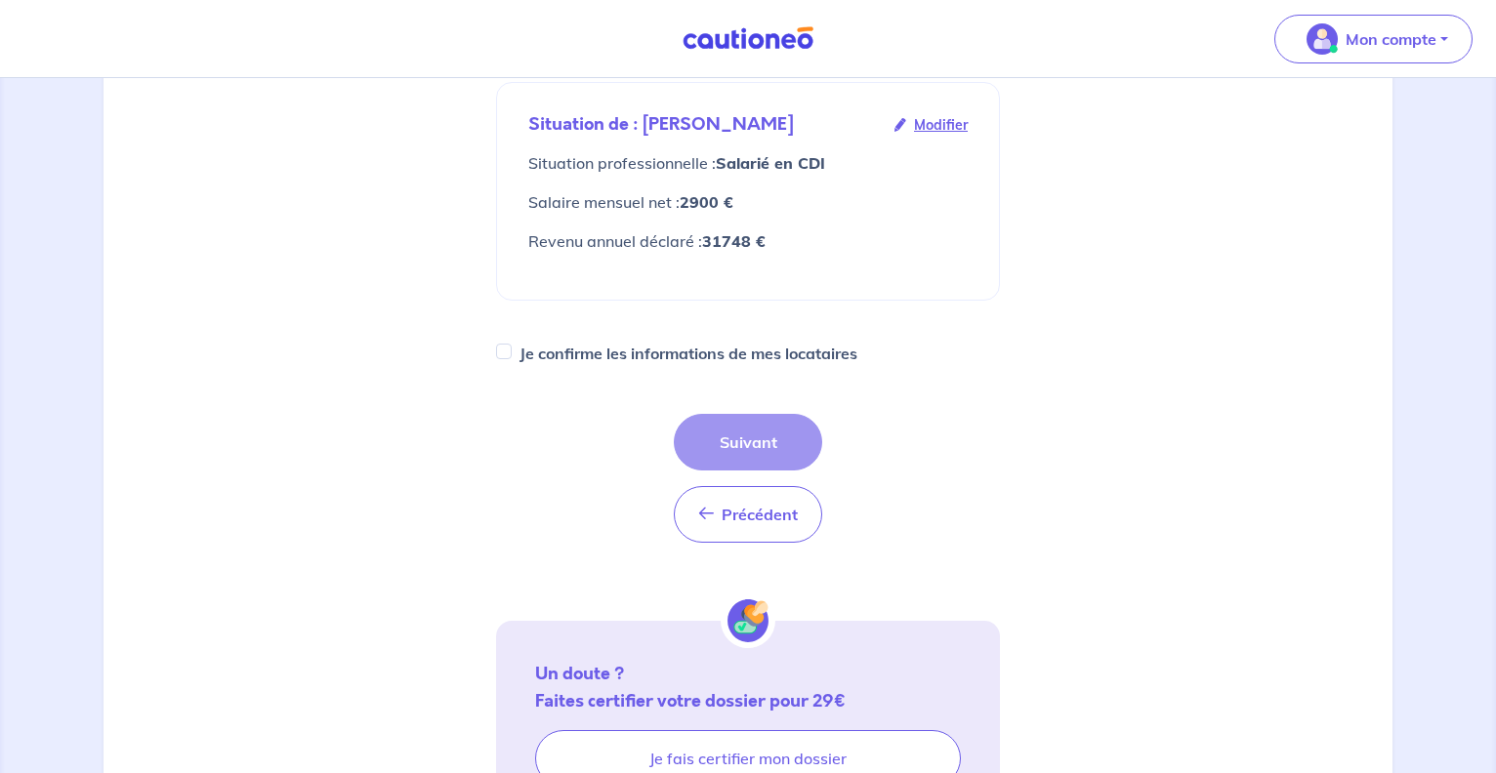
click at [556, 358] on label "Je confirme les informations de mes locataires" at bounding box center [688, 353] width 338 height 27
click at [512, 358] on input "Je confirme les informations de mes locataires" at bounding box center [504, 352] width 16 height 16
checkbox input "true"
click at [776, 451] on button "Suivant" at bounding box center [748, 442] width 148 height 57
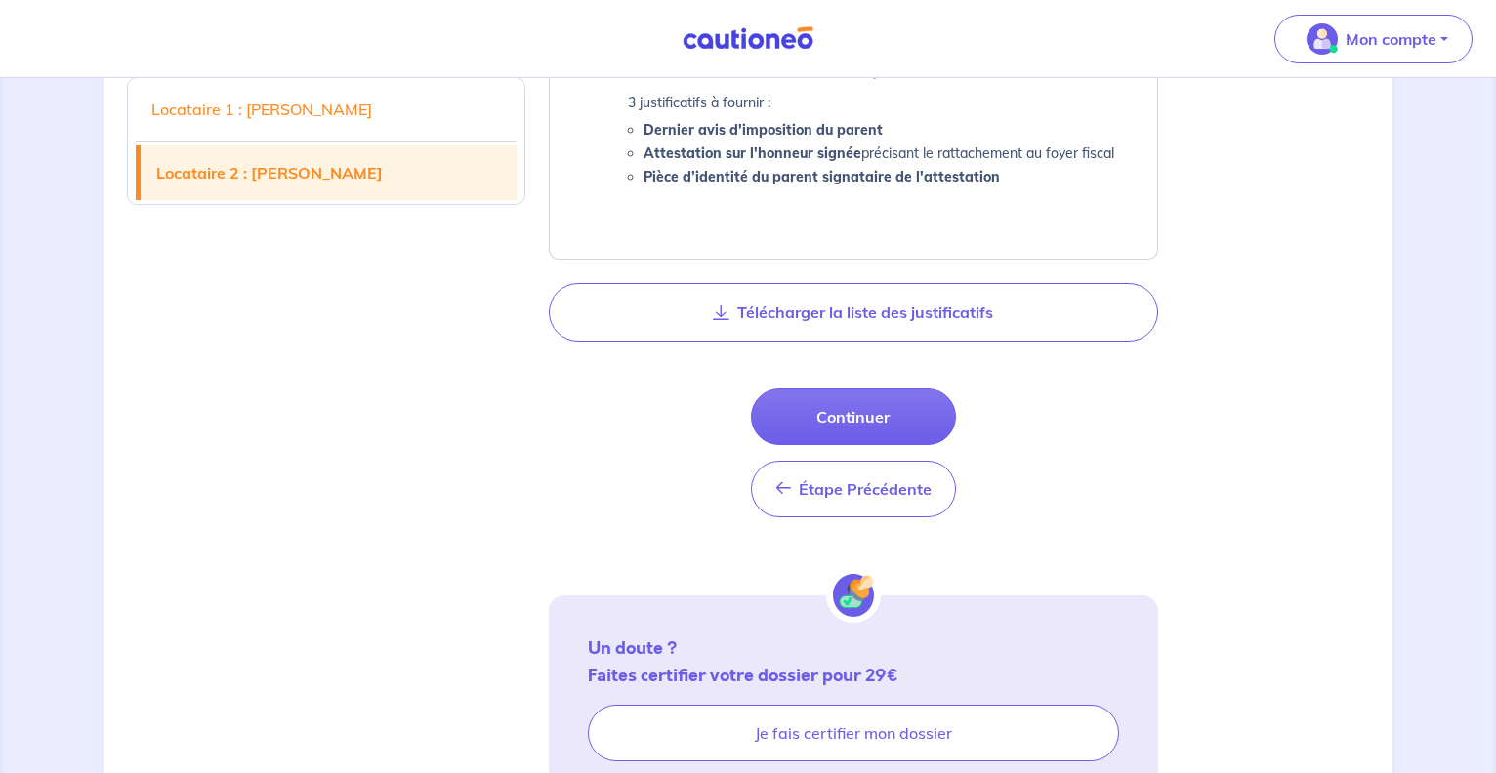
scroll to position [2189, 0]
